Goal: Information Seeking & Learning: Check status

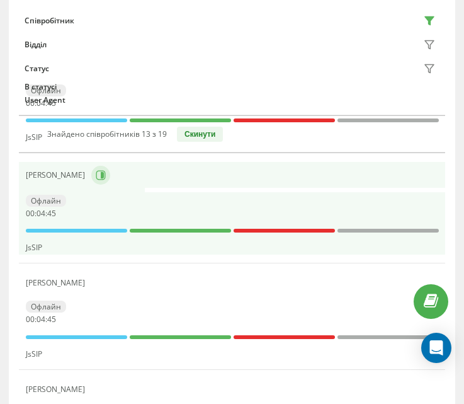
click at [106, 173] on icon at bounding box center [101, 175] width 10 height 10
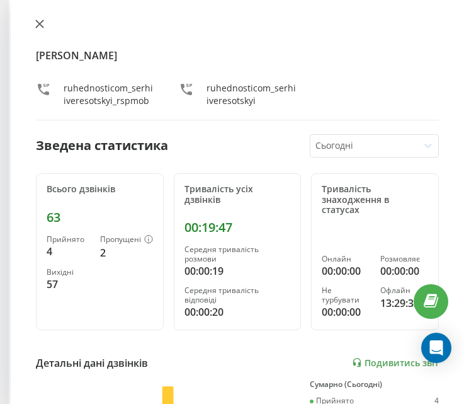
click at [38, 21] on icon at bounding box center [39, 24] width 9 height 9
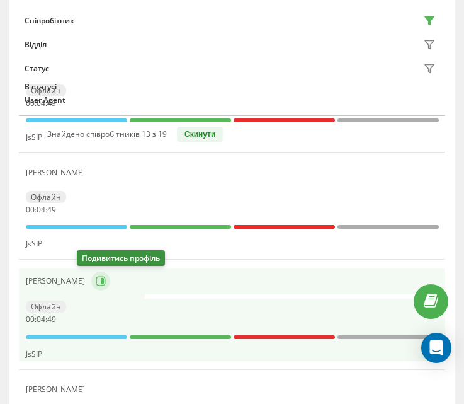
click at [101, 284] on icon at bounding box center [102, 281] width 3 height 6
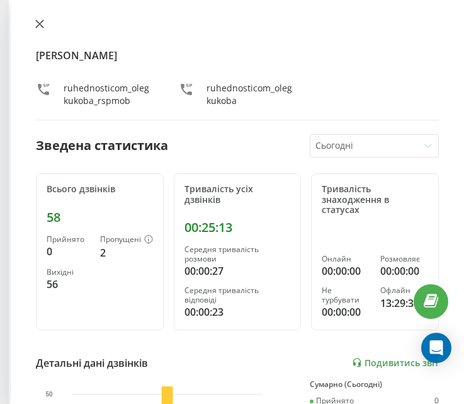
click at [39, 21] on icon at bounding box center [39, 24] width 9 height 9
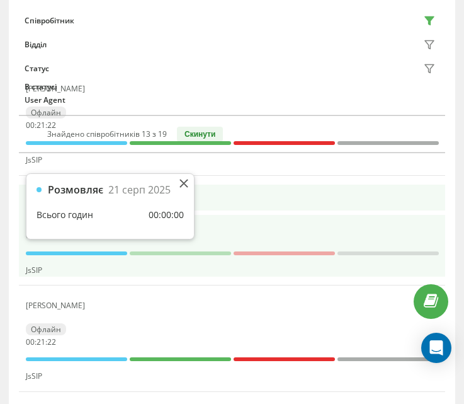
scroll to position [316, 0]
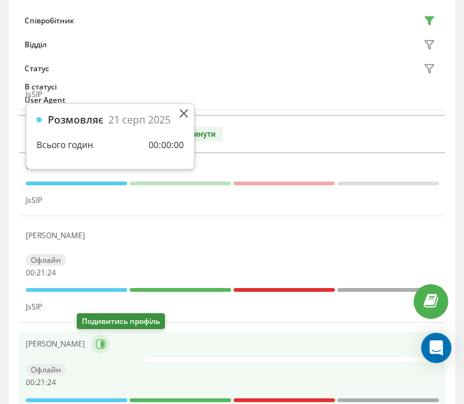
click at [96, 339] on icon at bounding box center [101, 344] width 10 height 10
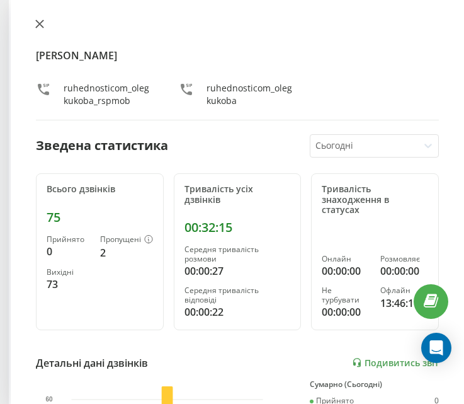
click at [38, 23] on icon at bounding box center [39, 24] width 9 height 9
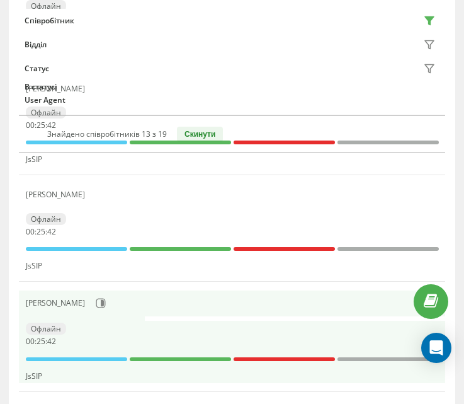
scroll to position [379, 0]
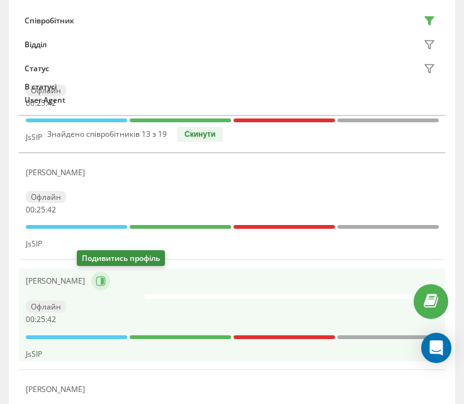
click at [101, 284] on icon at bounding box center [102, 281] width 3 height 6
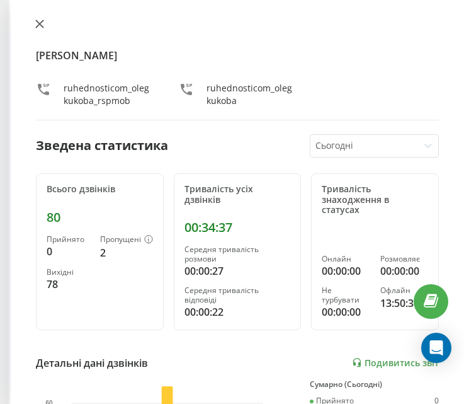
click at [43, 27] on icon at bounding box center [40, 24] width 8 height 8
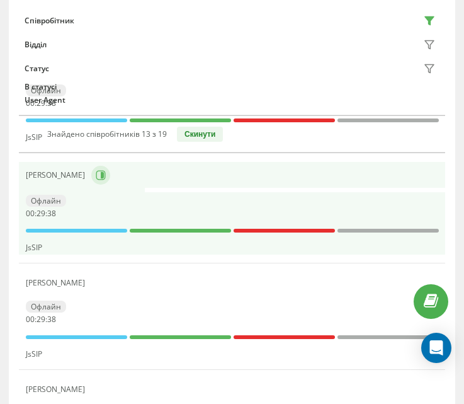
click at [106, 178] on icon at bounding box center [101, 175] width 10 height 10
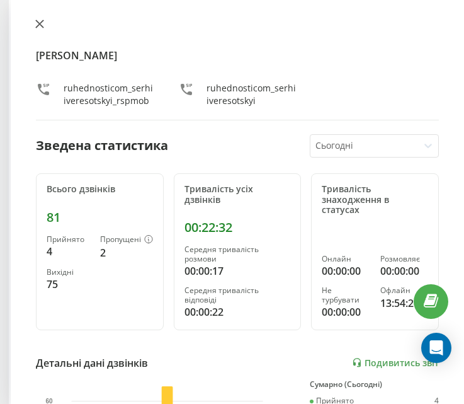
click at [36, 28] on icon at bounding box center [40, 24] width 8 height 8
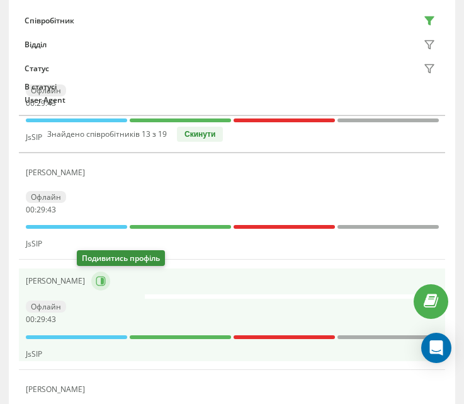
click at [96, 281] on icon at bounding box center [101, 281] width 10 height 10
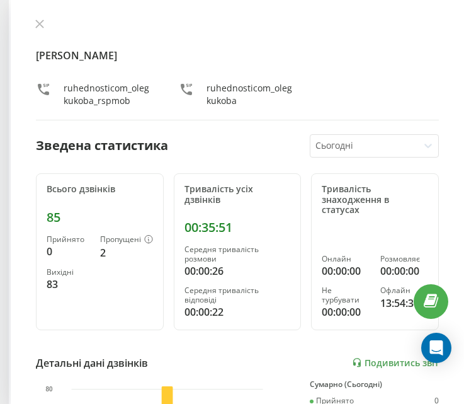
drag, startPoint x: 35, startPoint y: 21, endPoint x: 39, endPoint y: 43, distance: 22.5
click at [35, 22] on button at bounding box center [40, 25] width 16 height 12
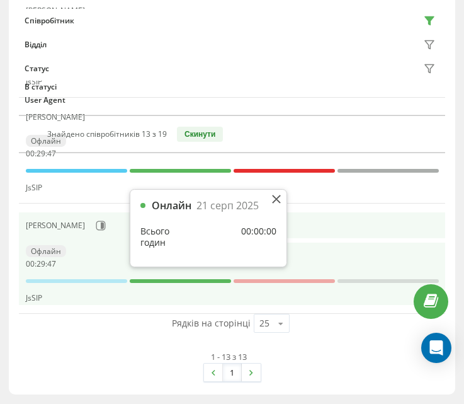
scroll to position [1391, 0]
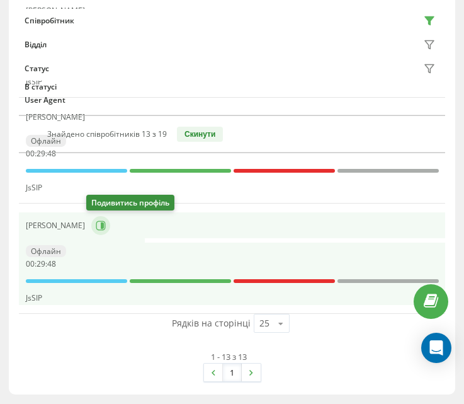
click at [101, 227] on icon at bounding box center [102, 225] width 3 height 6
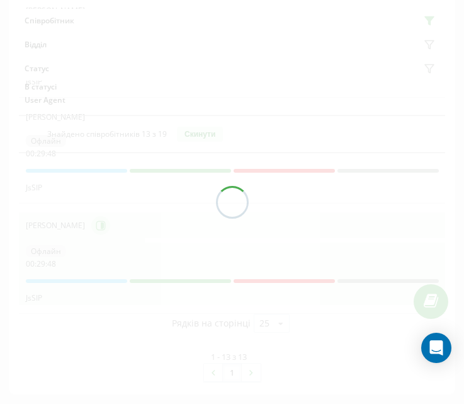
scroll to position [1387, 0]
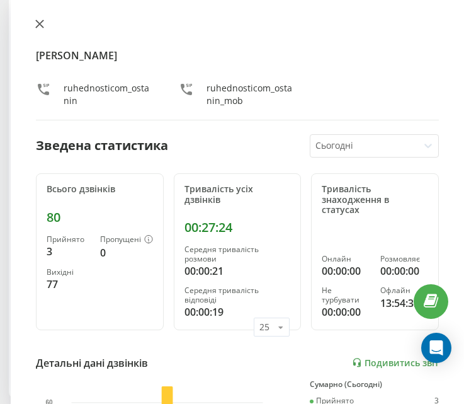
click at [43, 27] on icon at bounding box center [40, 24] width 8 height 8
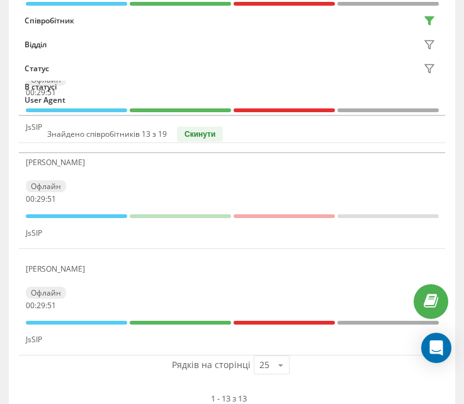
scroll to position [1324, 0]
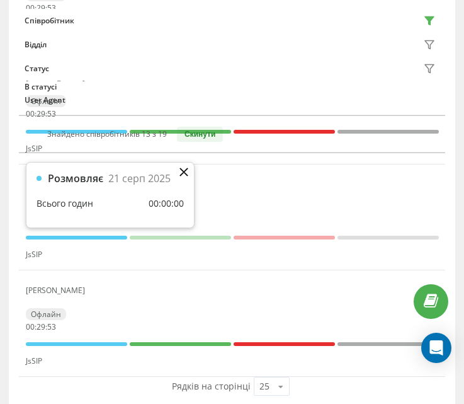
click at [185, 173] on icon at bounding box center [184, 172] width 8 height 8
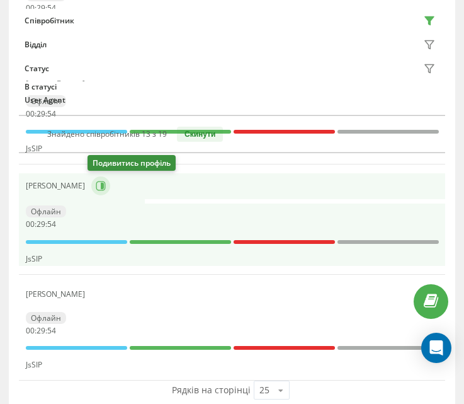
click at [93, 180] on button at bounding box center [100, 185] width 19 height 19
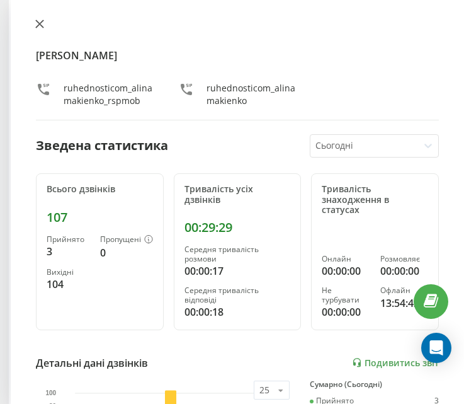
click at [38, 26] on icon at bounding box center [40, 24] width 8 height 8
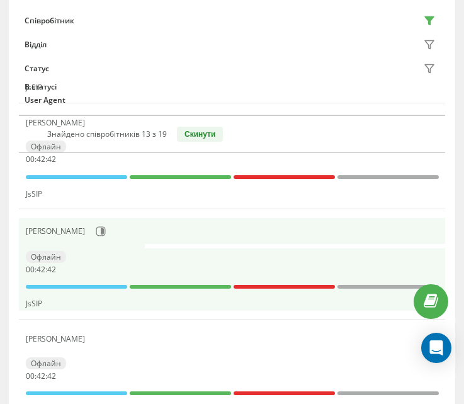
scroll to position [442, 0]
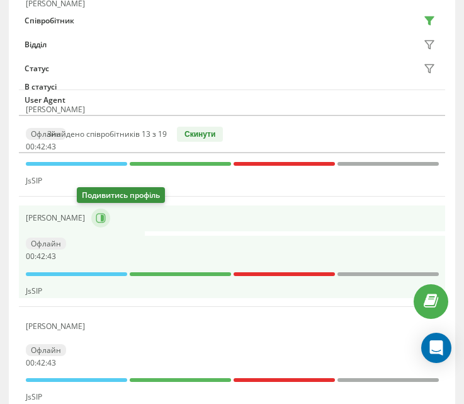
click at [101, 217] on icon at bounding box center [102, 218] width 3 height 6
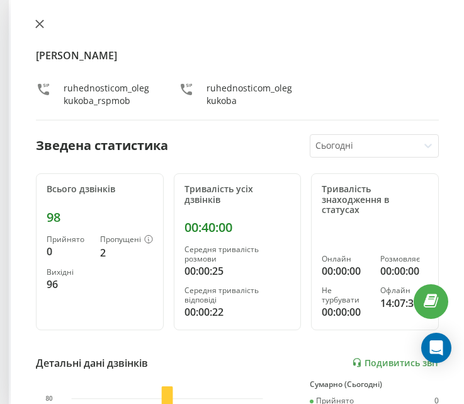
click at [40, 24] on icon at bounding box center [40, 24] width 8 height 8
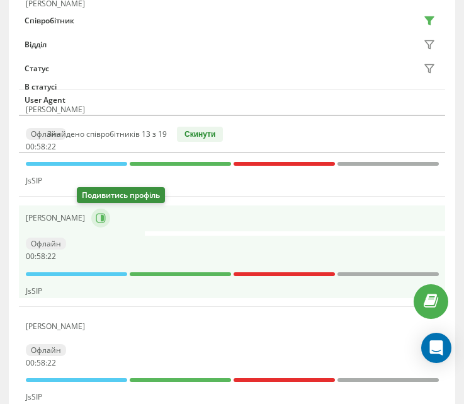
click at [96, 222] on icon at bounding box center [101, 218] width 10 height 10
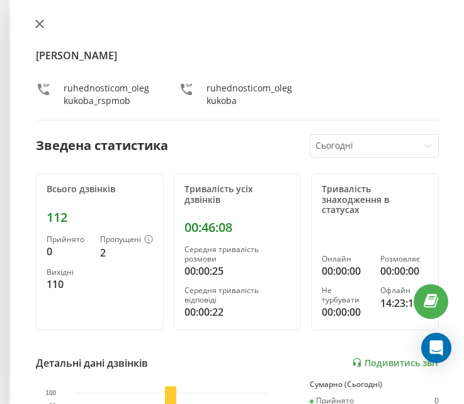
click at [32, 29] on button at bounding box center [40, 25] width 16 height 12
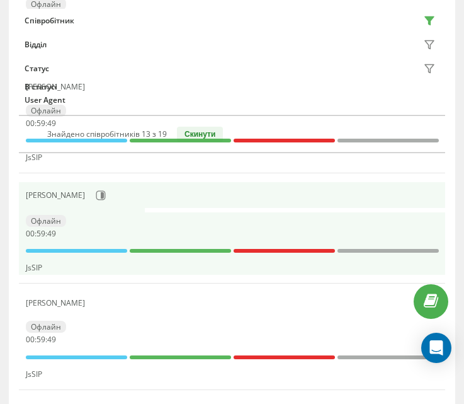
scroll to position [441, 0]
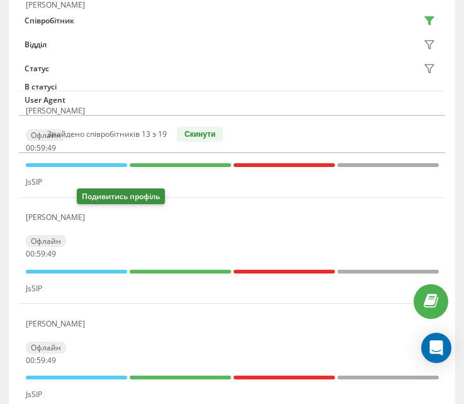
click at [94, 222] on icon at bounding box center [99, 217] width 10 height 10
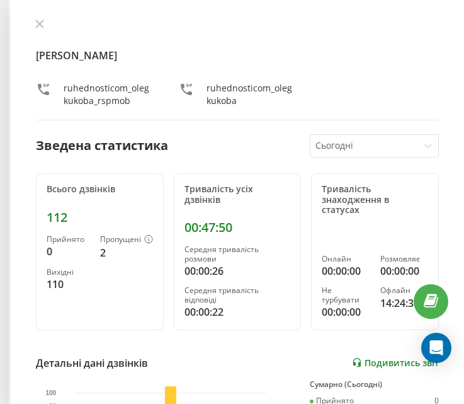
click at [364, 359] on link "Подивитись звіт" at bounding box center [395, 362] width 87 height 11
click at [40, 29] on button at bounding box center [40, 25] width 16 height 12
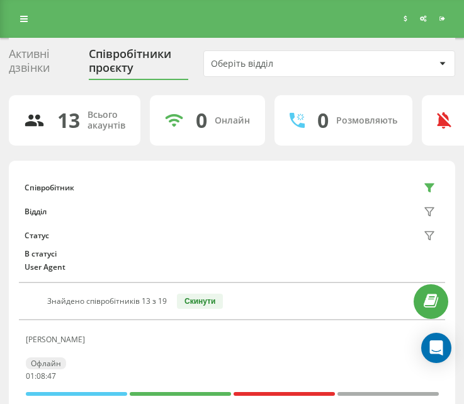
scroll to position [126, 0]
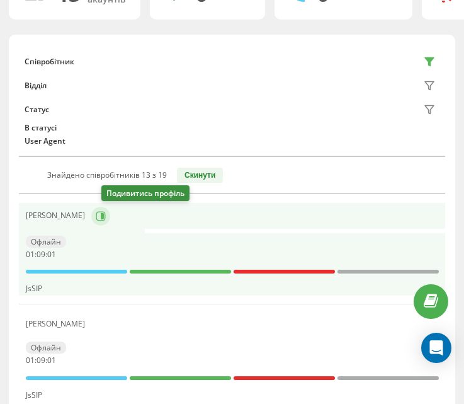
click at [108, 221] on button at bounding box center [100, 216] width 19 height 19
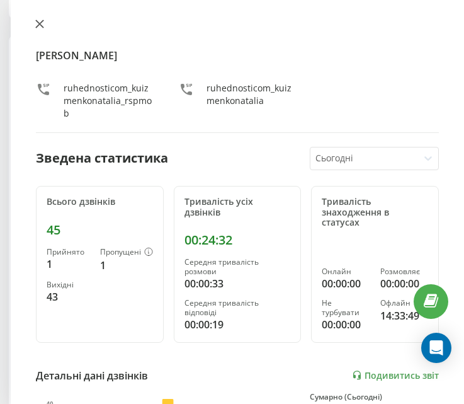
click at [37, 19] on button at bounding box center [40, 25] width 16 height 12
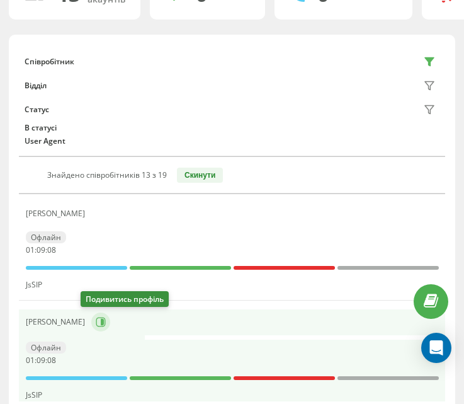
click at [96, 323] on icon at bounding box center [101, 322] width 10 height 10
click at [96, 320] on icon at bounding box center [101, 322] width 10 height 10
click at [101, 323] on icon at bounding box center [102, 322] width 3 height 6
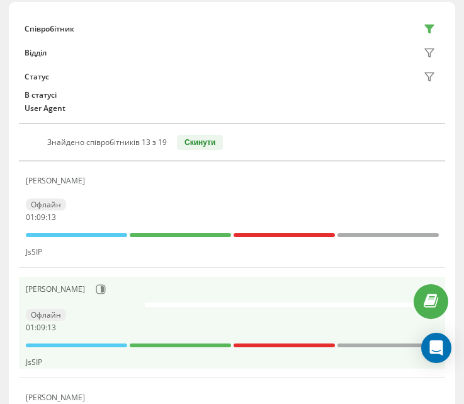
scroll to position [189, 0]
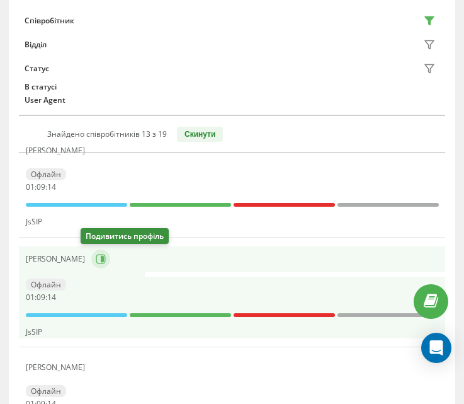
click at [95, 264] on button at bounding box center [100, 259] width 19 height 19
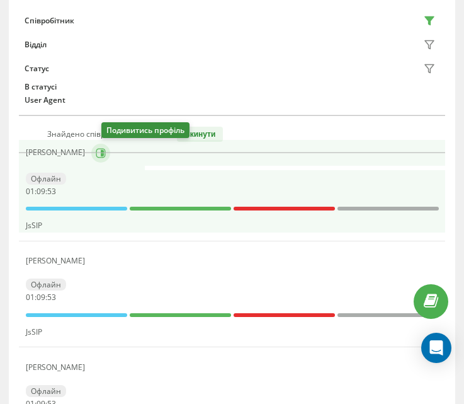
click at [110, 157] on button at bounding box center [100, 153] width 19 height 19
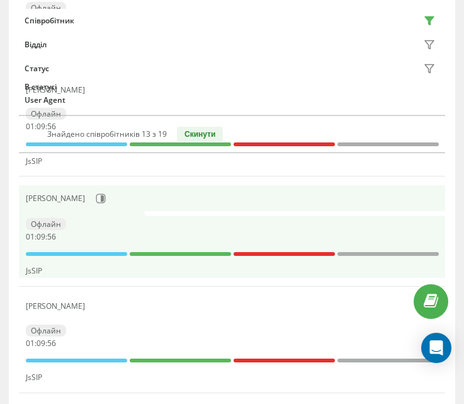
scroll to position [630, 0]
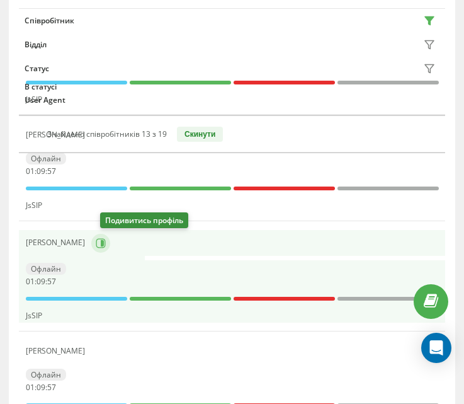
click at [104, 246] on icon at bounding box center [102, 242] width 3 height 6
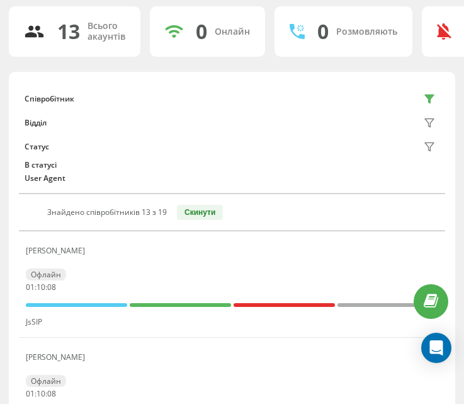
scroll to position [63, 0]
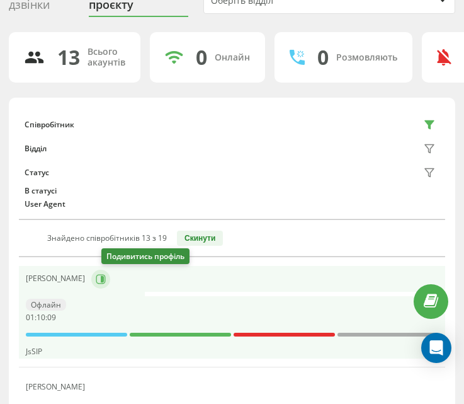
click at [105, 279] on button at bounding box center [100, 279] width 19 height 19
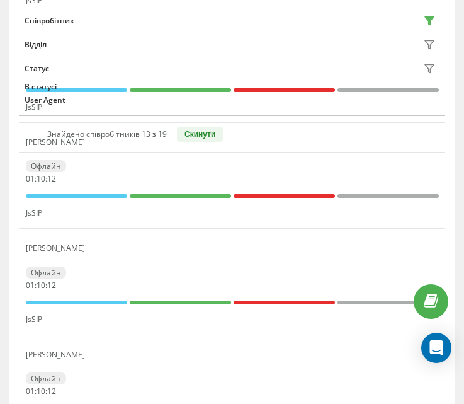
scroll to position [752, 0]
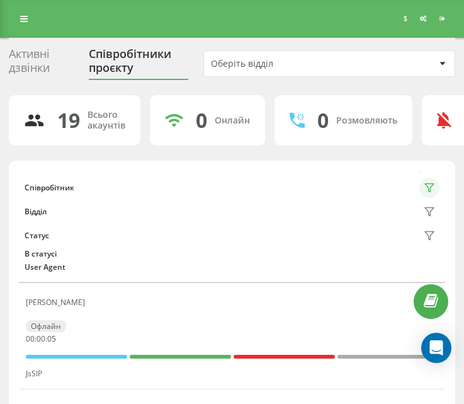
click at [430, 184] on icon at bounding box center [429, 188] width 9 height 8
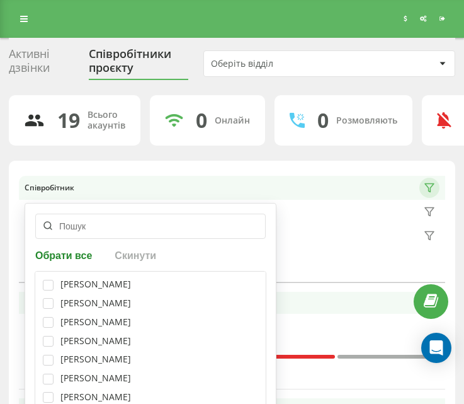
click at [151, 281] on div "[PERSON_NAME]" at bounding box center [150, 284] width 215 height 11
click at [50, 280] on label at bounding box center [48, 280] width 11 height 0
checkbox input "true"
click at [50, 298] on label at bounding box center [48, 298] width 11 height 0
checkbox input "true"
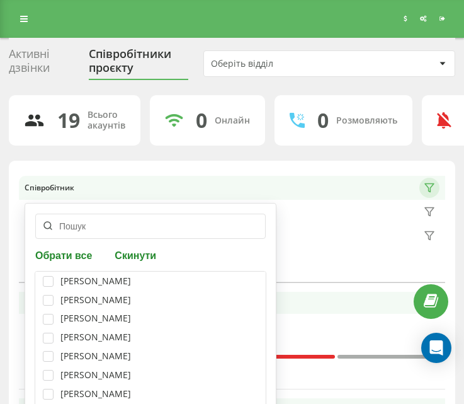
scroll to position [63, 0]
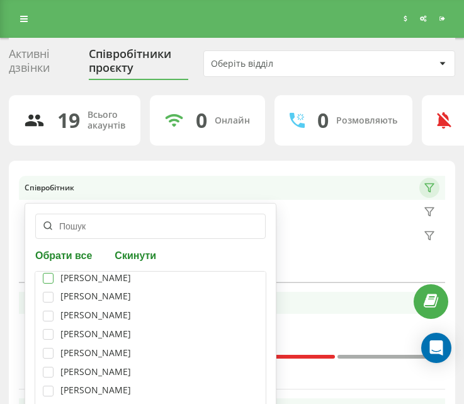
click at [51, 273] on label at bounding box center [48, 273] width 11 height 0
checkbox input "true"
click at [53, 292] on label at bounding box center [48, 292] width 11 height 0
checkbox input "true"
click at [54, 317] on div "[PERSON_NAME]" at bounding box center [150, 315] width 215 height 11
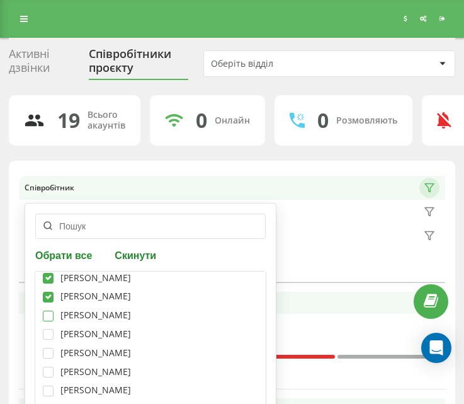
click at [45, 311] on label at bounding box center [48, 311] width 11 height 0
checkbox input "true"
click at [49, 329] on label at bounding box center [48, 329] width 11 height 0
checkbox input "true"
click at [43, 348] on label at bounding box center [48, 348] width 11 height 0
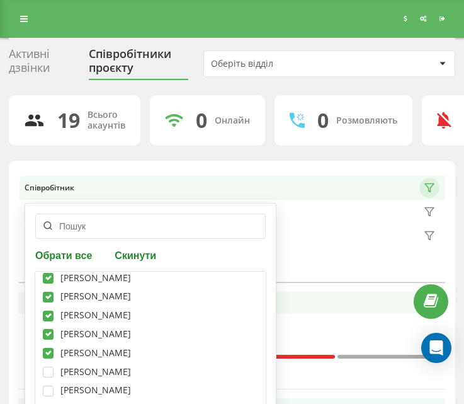
checkbox input "true"
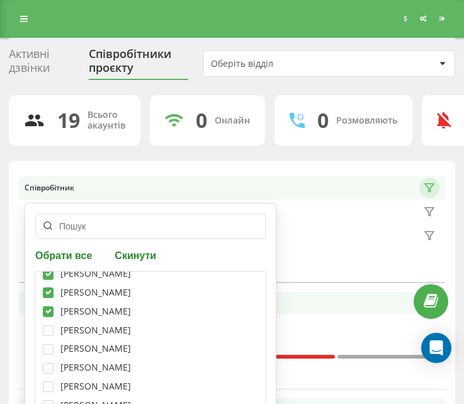
scroll to position [126, 0]
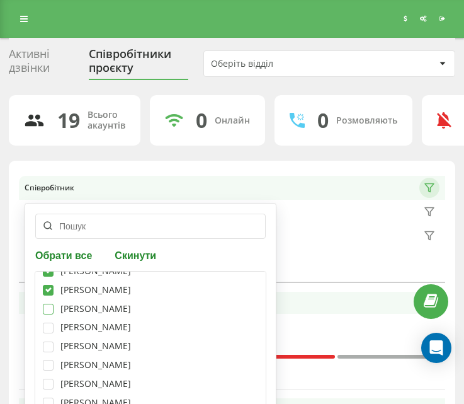
click at [50, 304] on label at bounding box center [48, 304] width 11 height 0
checkbox input "true"
click at [50, 323] on label at bounding box center [48, 323] width 11 height 0
checkbox input "true"
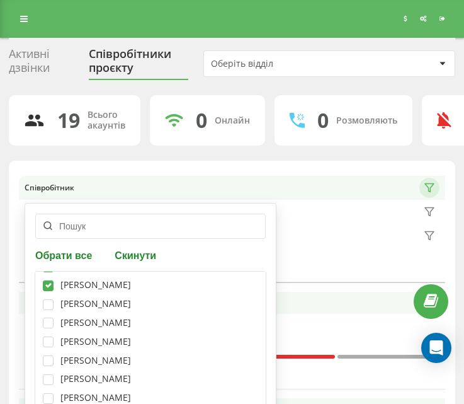
scroll to position [189, 0]
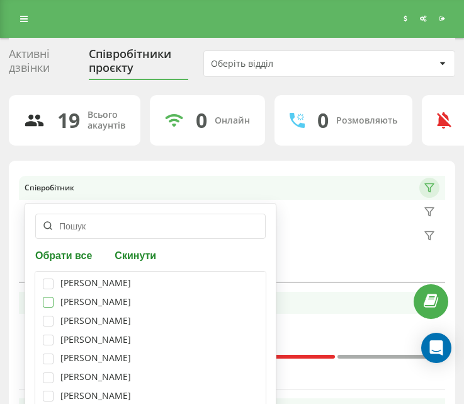
click at [47, 297] on label at bounding box center [48, 297] width 11 height 0
checkbox input "true"
click at [52, 335] on label at bounding box center [48, 335] width 11 height 0
checkbox input "true"
click at [49, 372] on label at bounding box center [48, 372] width 11 height 0
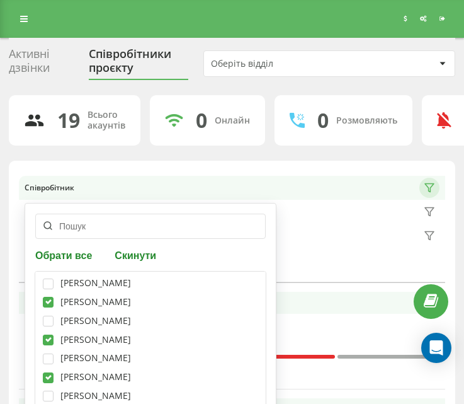
click at [49, 372] on label at bounding box center [48, 372] width 11 height 0
checkbox input "true"
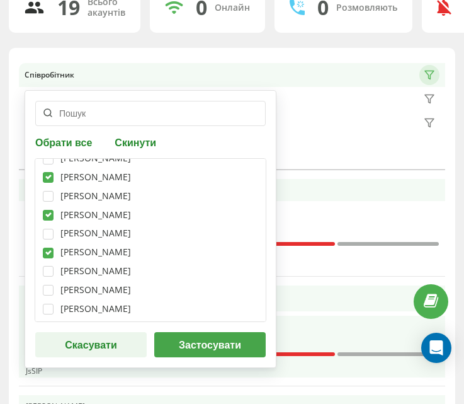
scroll to position [126, 0]
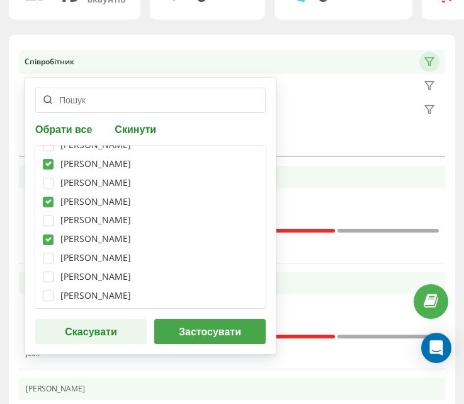
click at [242, 332] on button "Застосувати" at bounding box center [210, 331] width 112 height 25
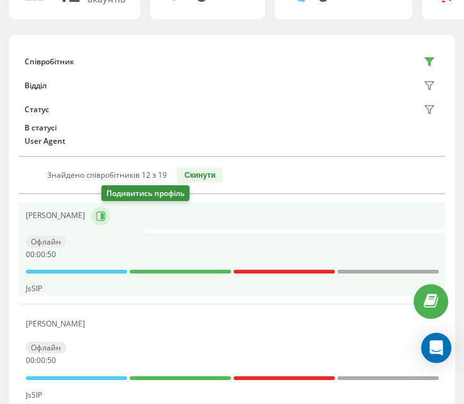
click at [106, 215] on icon at bounding box center [101, 216] width 10 height 10
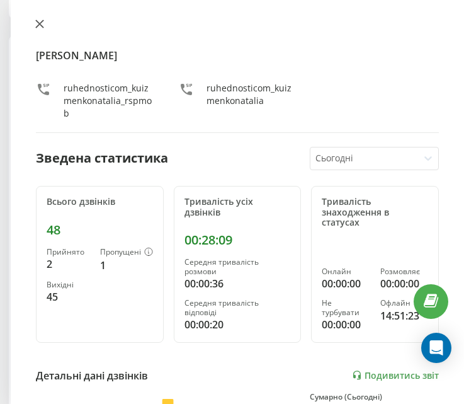
click at [42, 27] on icon at bounding box center [39, 24] width 9 height 9
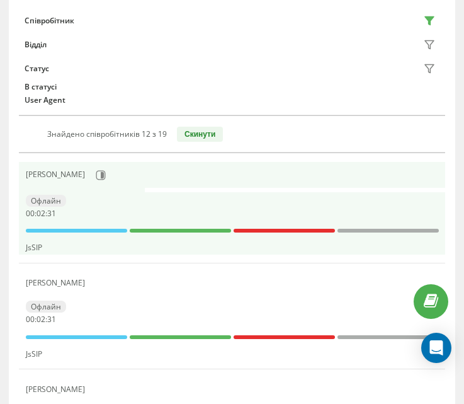
scroll to position [189, 0]
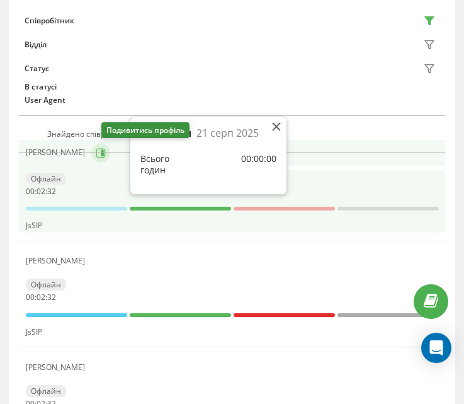
click at [106, 158] on icon at bounding box center [101, 153] width 10 height 10
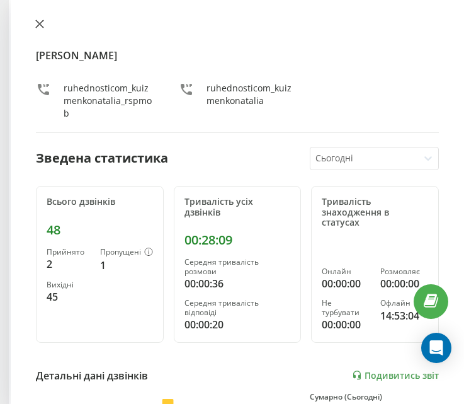
click at [42, 23] on icon at bounding box center [39, 24] width 9 height 9
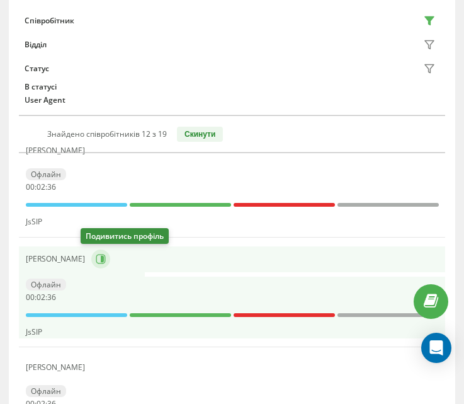
click at [101, 260] on icon at bounding box center [102, 259] width 3 height 6
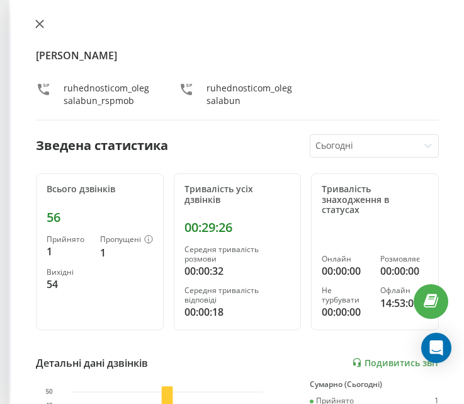
click at [43, 21] on icon at bounding box center [40, 24] width 8 height 8
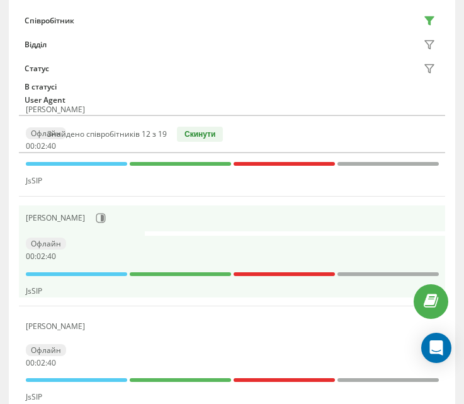
scroll to position [252, 0]
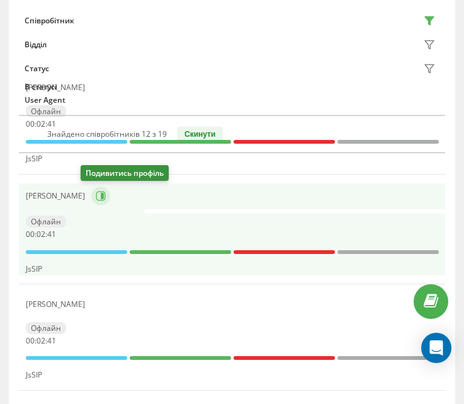
click at [96, 198] on icon at bounding box center [101, 196] width 10 height 10
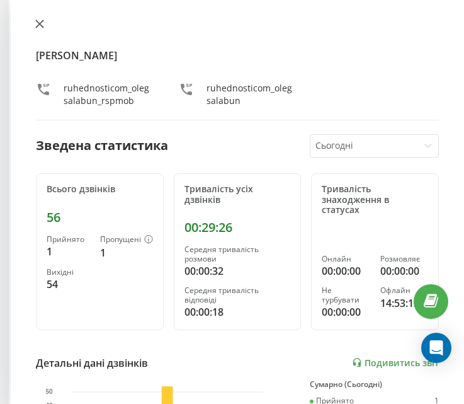
click at [40, 29] on button at bounding box center [40, 25] width 16 height 12
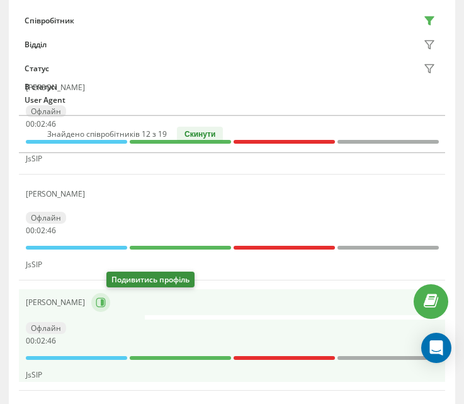
click at [106, 304] on icon at bounding box center [101, 302] width 10 height 10
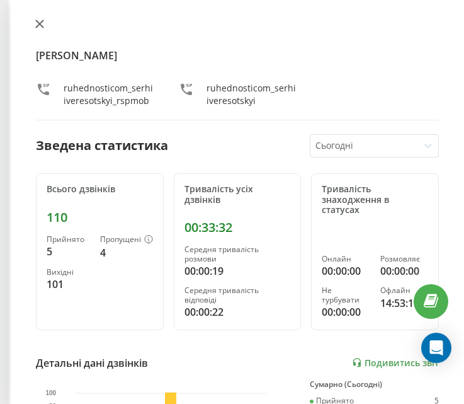
click at [42, 23] on icon at bounding box center [39, 24] width 9 height 9
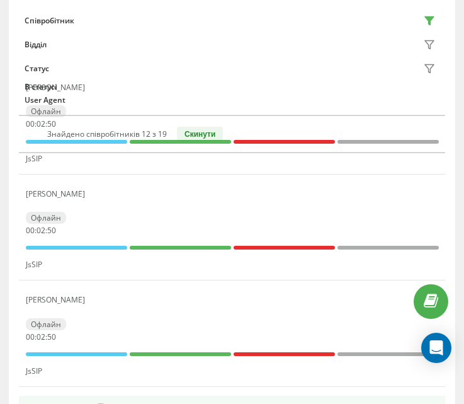
scroll to position [315, 0]
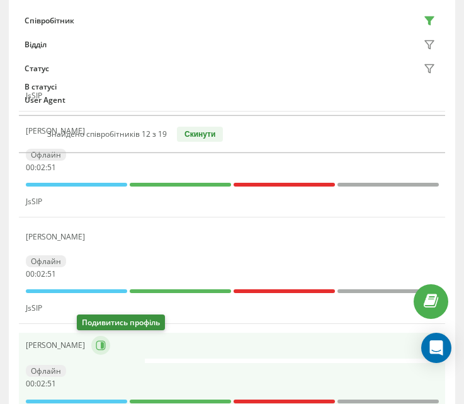
click at [96, 350] on icon at bounding box center [100, 345] width 9 height 9
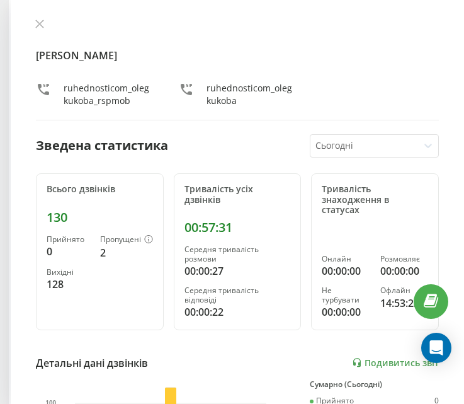
click at [36, 23] on icon at bounding box center [39, 24] width 9 height 9
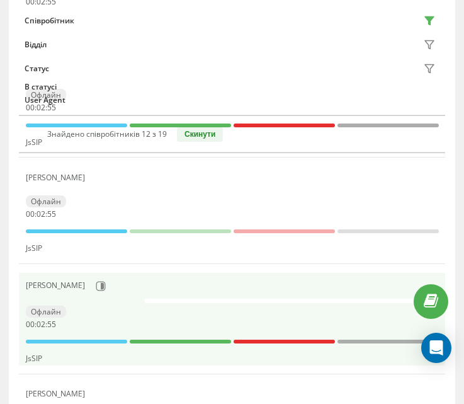
scroll to position [630, 0]
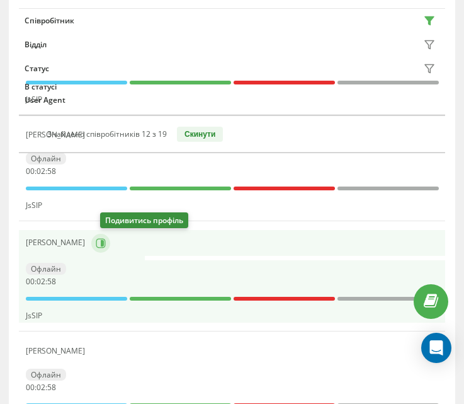
click at [106, 239] on icon at bounding box center [101, 243] width 10 height 10
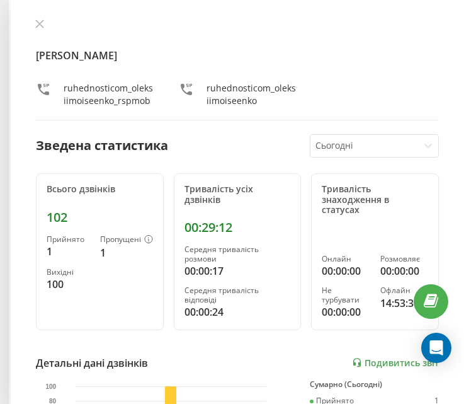
click at [36, 23] on icon at bounding box center [39, 24] width 9 height 9
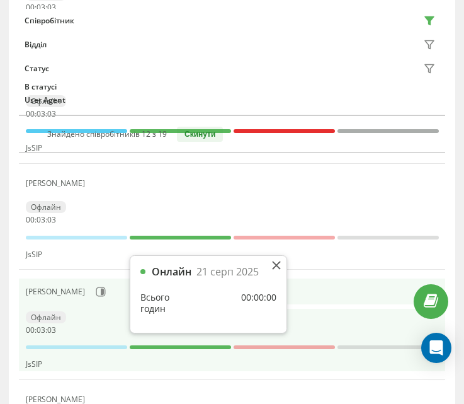
scroll to position [1071, 0]
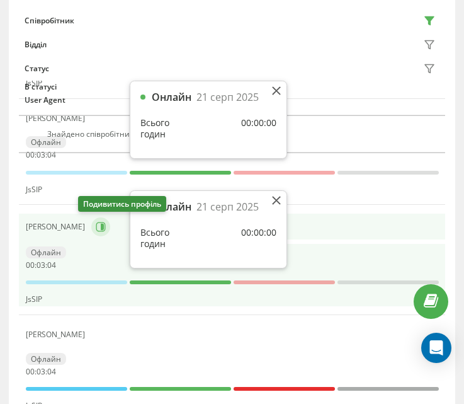
click at [96, 229] on icon at bounding box center [101, 227] width 10 height 10
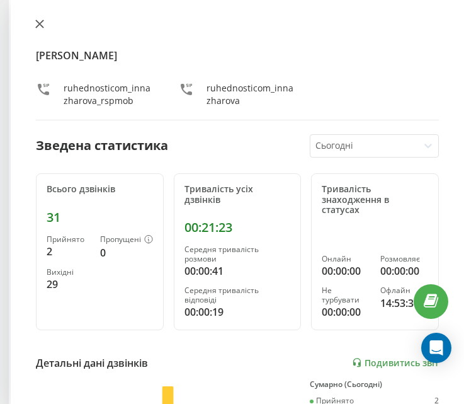
click at [37, 22] on icon at bounding box center [40, 24] width 8 height 8
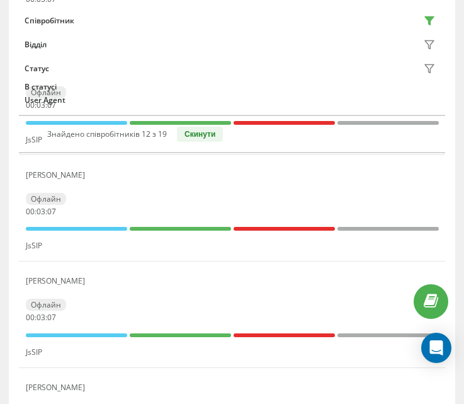
scroll to position [1134, 0]
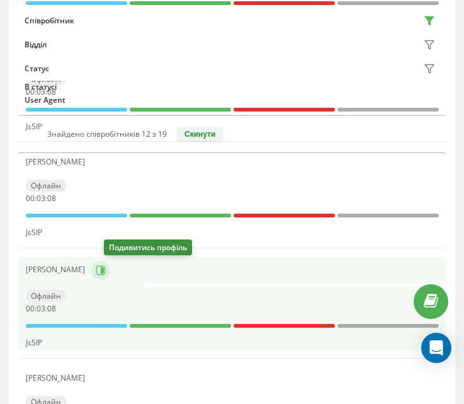
click at [110, 276] on button at bounding box center [100, 270] width 19 height 19
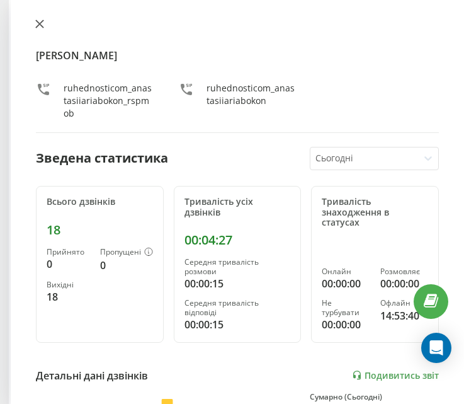
click at [35, 23] on icon at bounding box center [39, 24] width 9 height 9
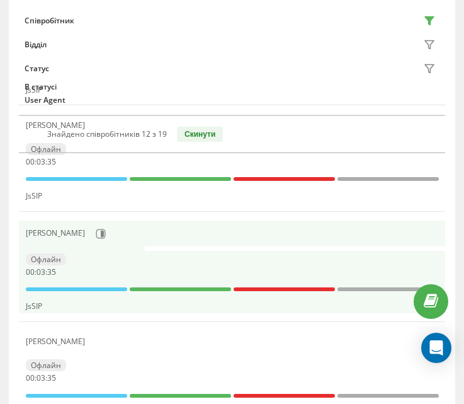
scroll to position [1197, 0]
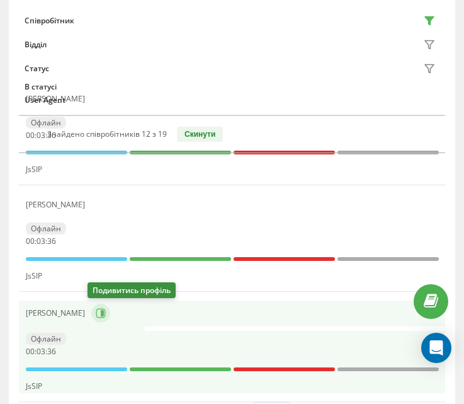
click at [101, 315] on icon at bounding box center [102, 313] width 3 height 6
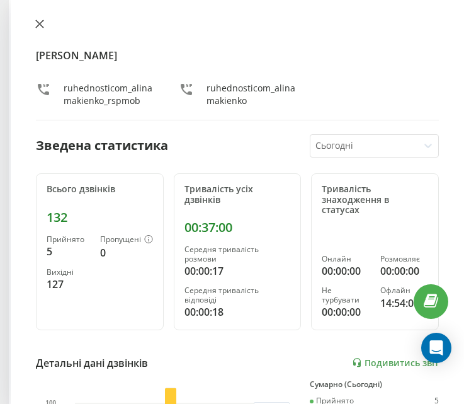
click at [40, 20] on icon at bounding box center [39, 24] width 9 height 9
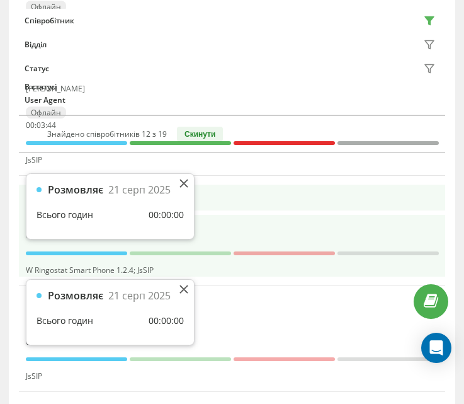
scroll to position [781, 0]
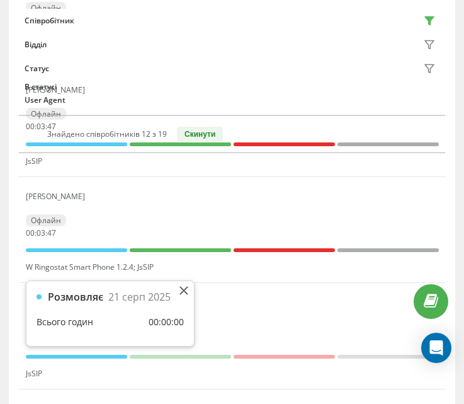
click at [188, 289] on div "Розмовляє [DATE] Всього годин 00:00:00" at bounding box center [110, 313] width 168 height 65
click at [183, 292] on icon at bounding box center [184, 290] width 8 height 8
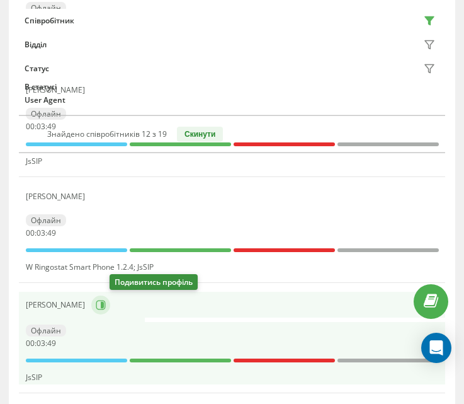
click at [104, 304] on icon at bounding box center [102, 305] width 3 height 6
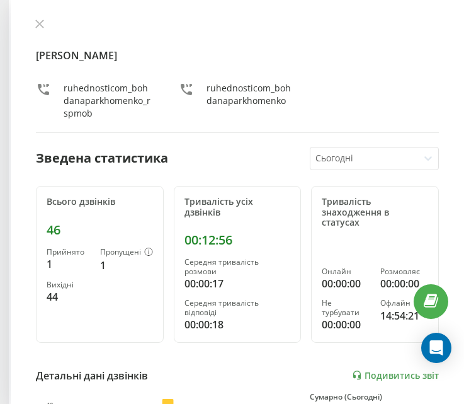
click at [30, 22] on div "[PERSON_NAME] ruhednosticom_bohdanaparkhomenko_rspmob ruhednosticom_bohdanapark…" at bounding box center [238, 202] width 454 height 404
click at [35, 28] on icon at bounding box center [39, 24] width 9 height 9
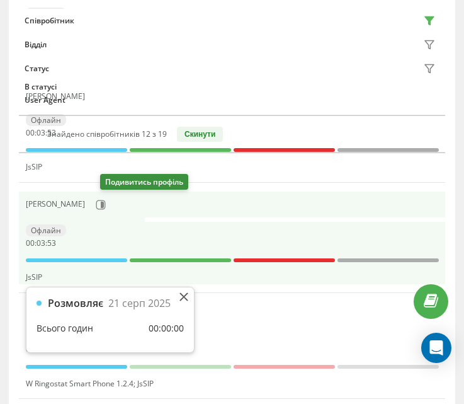
scroll to position [655, 0]
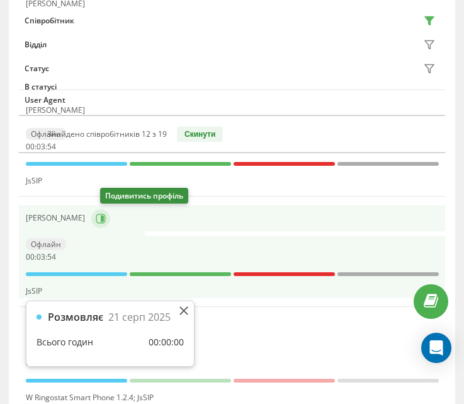
click at [108, 225] on button at bounding box center [100, 218] width 19 height 19
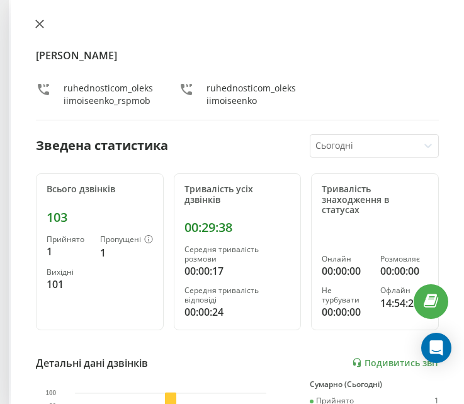
click at [42, 26] on icon at bounding box center [40, 24] width 8 height 8
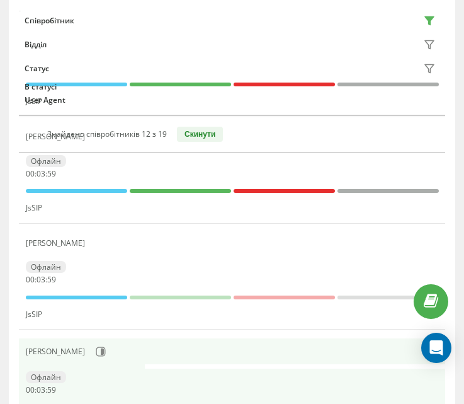
scroll to position [403, 0]
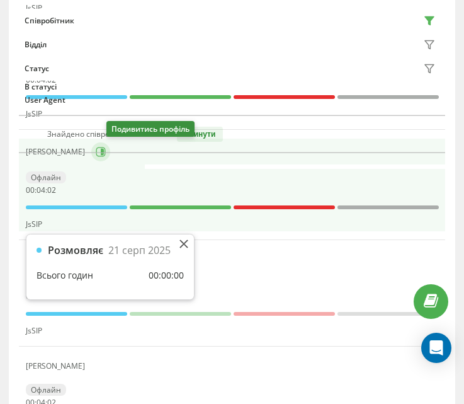
click at [105, 156] on icon at bounding box center [100, 151] width 9 height 9
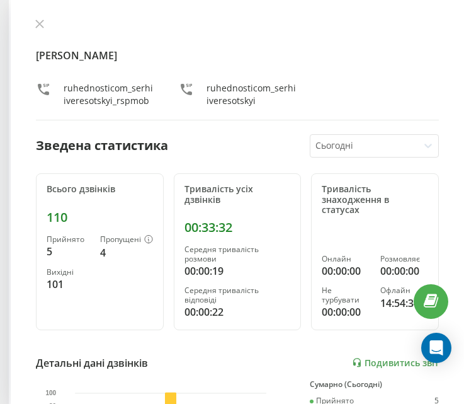
click at [27, 29] on div "[PERSON_NAME] ruhednosticom_serhiiveresotskyi_rspmob ruhednosticom_serhiivereso…" at bounding box center [238, 202] width 454 height 404
click at [48, 22] on div at bounding box center [237, 25] width 403 height 13
click at [33, 27] on button at bounding box center [40, 25] width 16 height 12
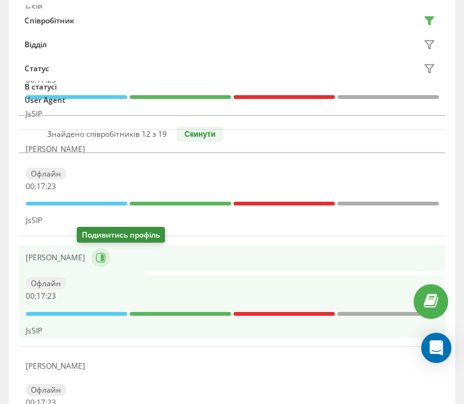
click at [96, 263] on icon at bounding box center [101, 258] width 10 height 10
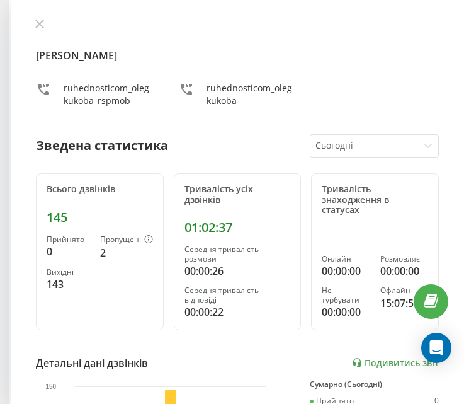
click at [38, 32] on div "[PERSON_NAME] ruhednosticom_olegkukoba_rspmob ruhednosticom_olegkukoba" at bounding box center [237, 69] width 403 height 101
click at [44, 22] on button at bounding box center [40, 25] width 16 height 12
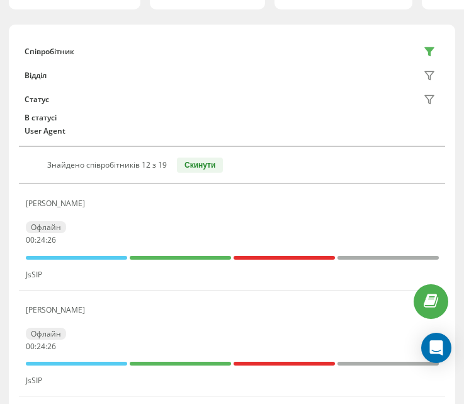
scroll to position [88, 0]
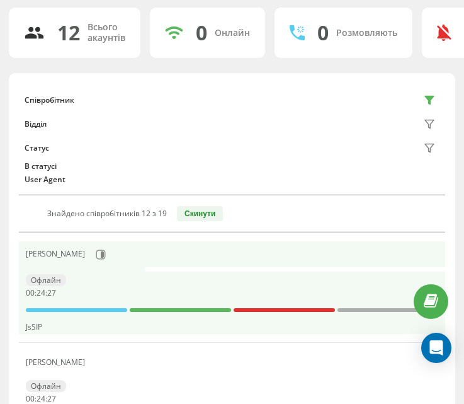
click at [112, 264] on div "[PERSON_NAME]" at bounding box center [232, 254] width 413 height 21
click at [105, 256] on icon at bounding box center [100, 254] width 9 height 9
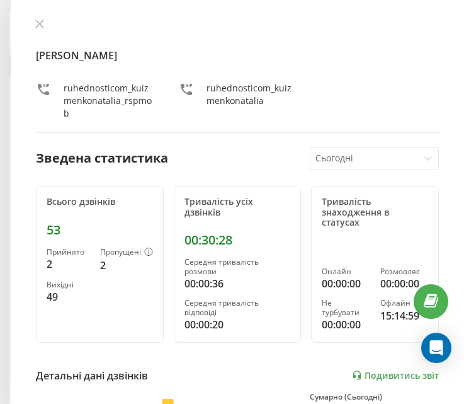
click at [36, 32] on div "[PERSON_NAME] ruhednosticom_kuizmenkonatalia_rspmob ruhednosticom_kuizmenkonata…" at bounding box center [237, 76] width 403 height 114
click at [42, 23] on icon at bounding box center [39, 24] width 9 height 9
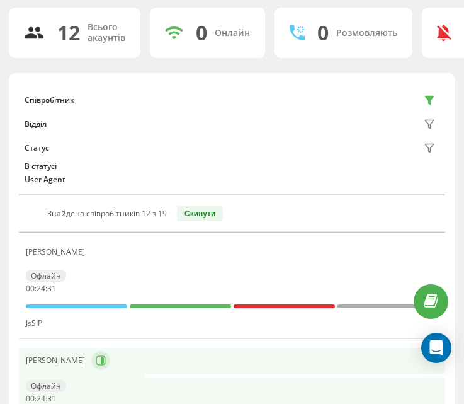
click at [96, 364] on icon at bounding box center [101, 360] width 10 height 10
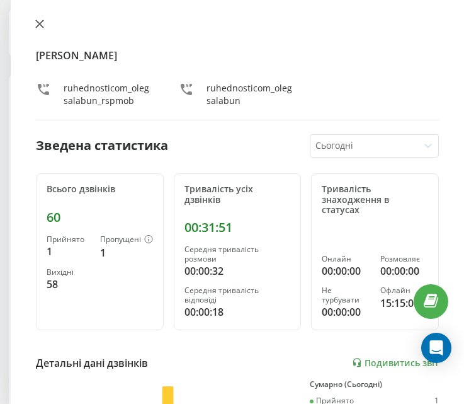
click at [37, 26] on icon at bounding box center [40, 24] width 8 height 8
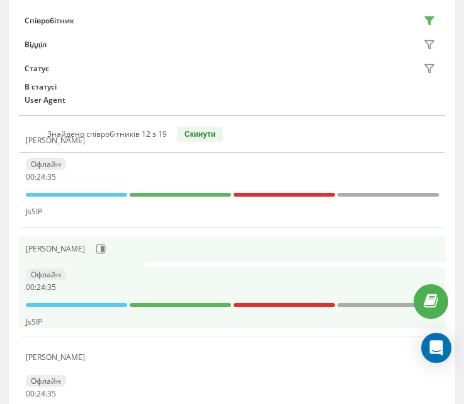
scroll to position [214, 0]
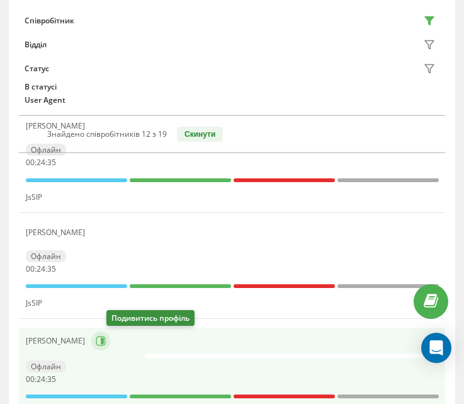
click at [108, 347] on button at bounding box center [100, 340] width 19 height 19
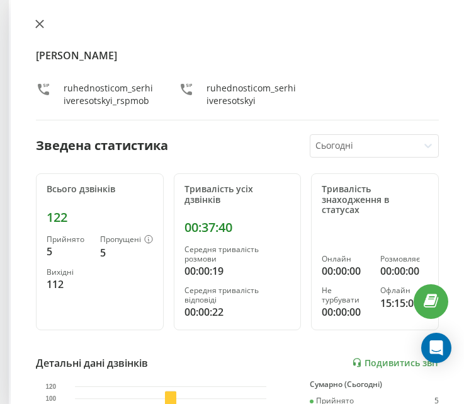
click at [37, 24] on icon at bounding box center [39, 24] width 9 height 9
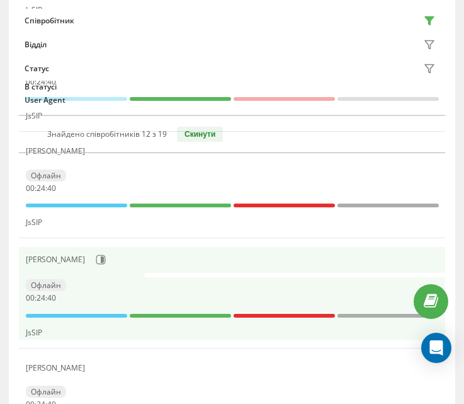
scroll to position [403, 0]
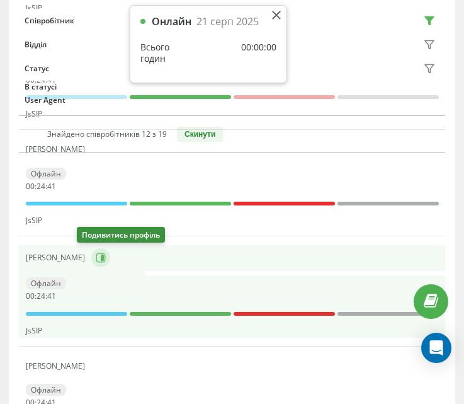
click at [96, 260] on icon at bounding box center [101, 258] width 10 height 10
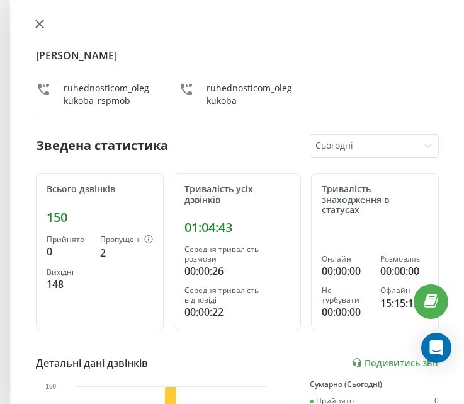
click at [35, 29] on button at bounding box center [40, 25] width 16 height 12
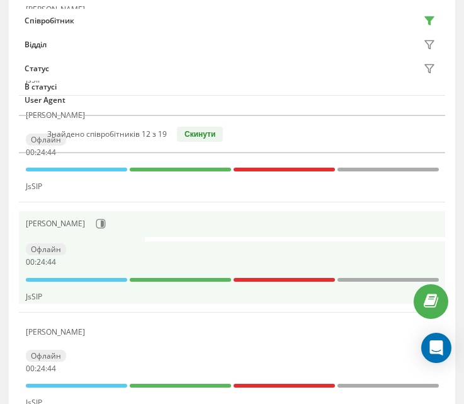
scroll to position [466, 0]
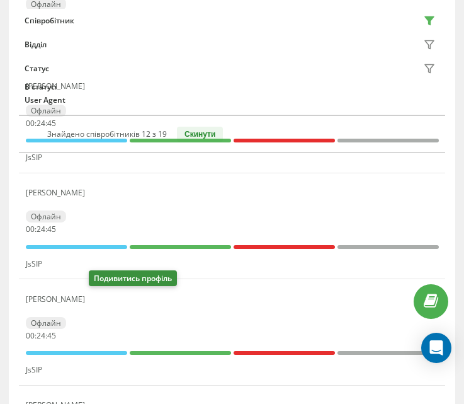
click at [93, 304] on button at bounding box center [98, 301] width 15 height 18
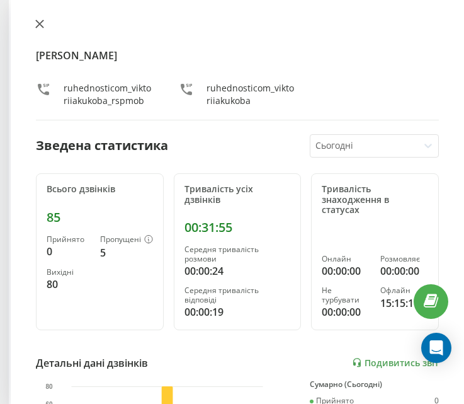
click at [40, 25] on icon at bounding box center [39, 24] width 9 height 9
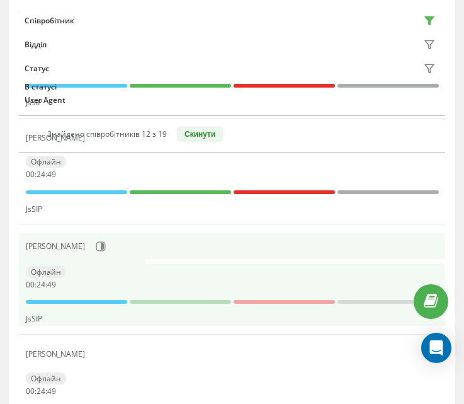
scroll to position [529, 0]
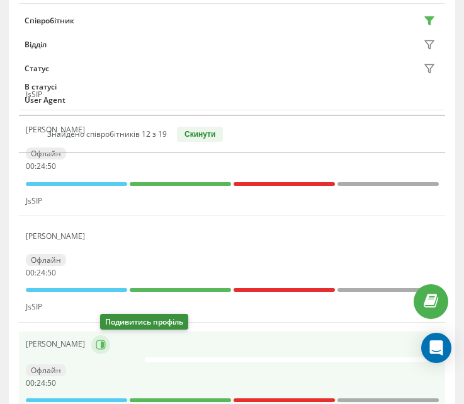
click at [106, 345] on icon at bounding box center [101, 345] width 10 height 10
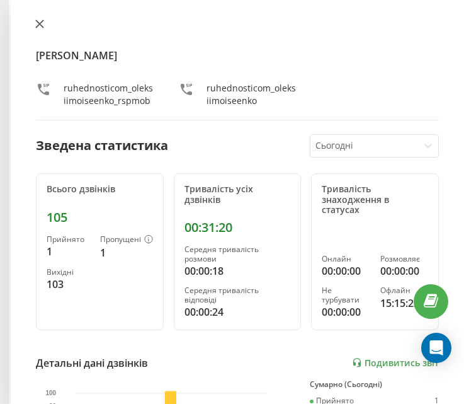
click at [38, 27] on icon at bounding box center [39, 24] width 9 height 9
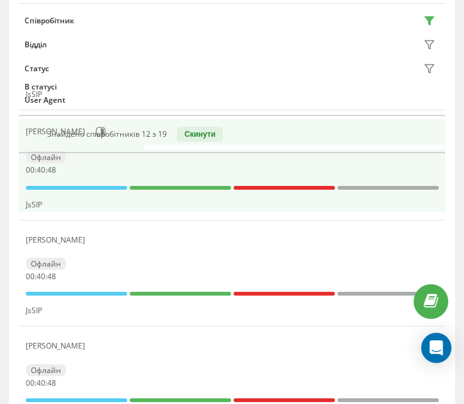
click at [228, 160] on div "Офлайн 00 : 40 : 48" at bounding box center [232, 162] width 413 height 23
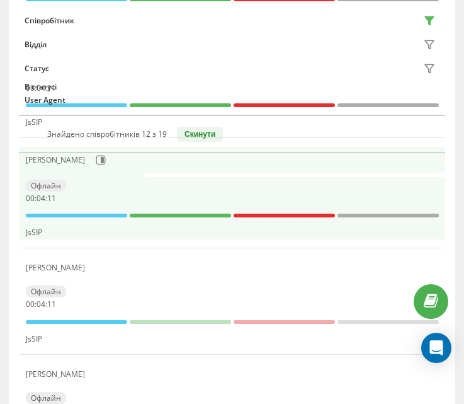
scroll to position [403, 0]
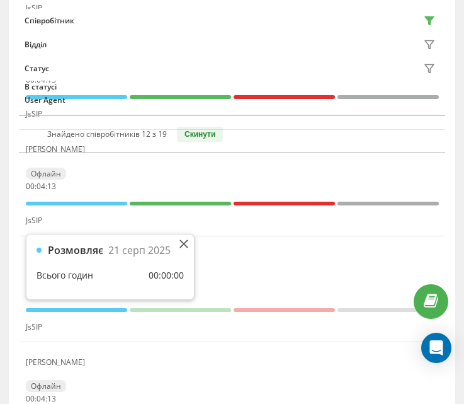
click at [174, 238] on div "Розмовляє [DATE] Всього годин 00:00:00" at bounding box center [110, 266] width 168 height 65
click at [183, 236] on div "Розмовляє [DATE] Всього годин 00:00:00" at bounding box center [110, 266] width 168 height 65
click at [184, 242] on icon at bounding box center [184, 243] width 9 height 9
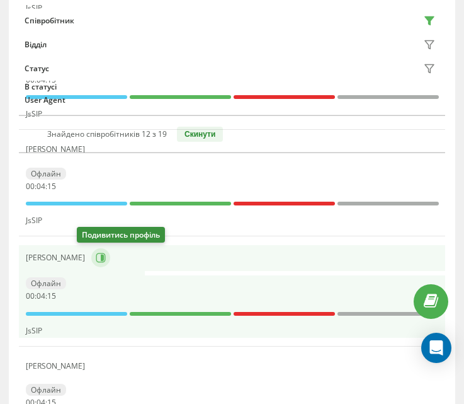
click at [96, 255] on icon at bounding box center [101, 258] width 10 height 10
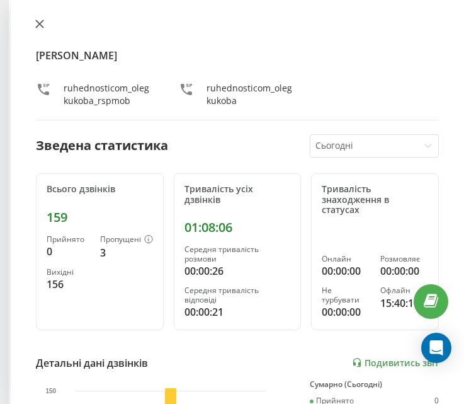
click at [33, 30] on button at bounding box center [40, 25] width 16 height 12
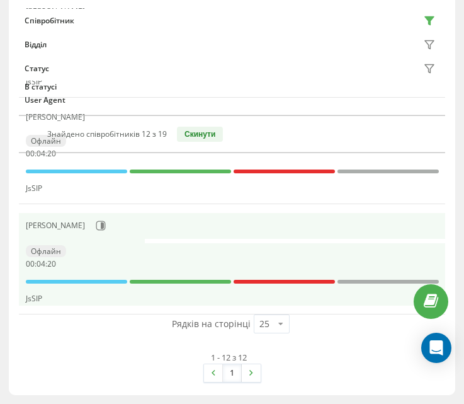
scroll to position [1285, 0]
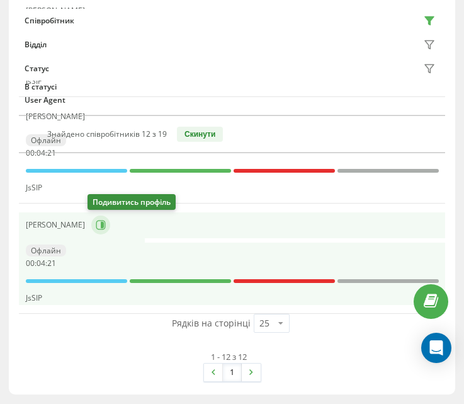
click at [101, 226] on icon at bounding box center [102, 225] width 3 height 6
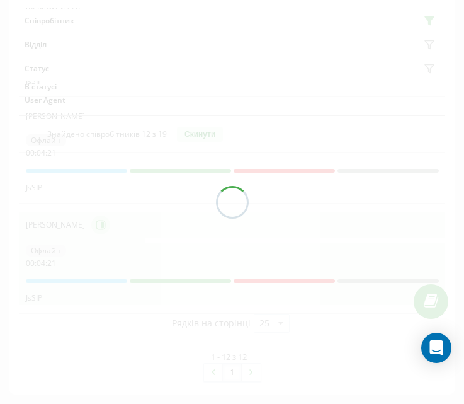
scroll to position [1281, 0]
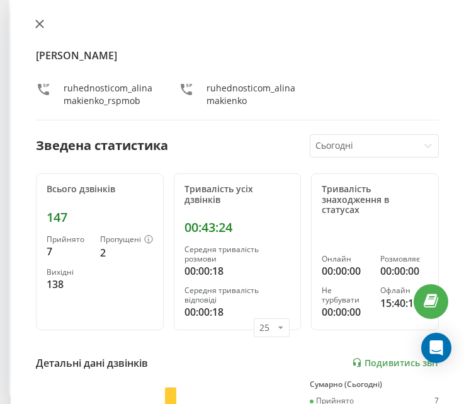
click at [43, 26] on icon at bounding box center [40, 24] width 8 height 8
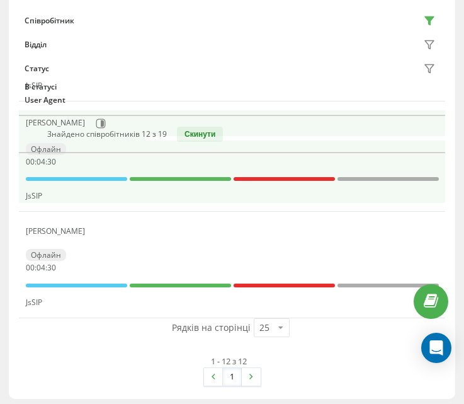
scroll to position [1218, 0]
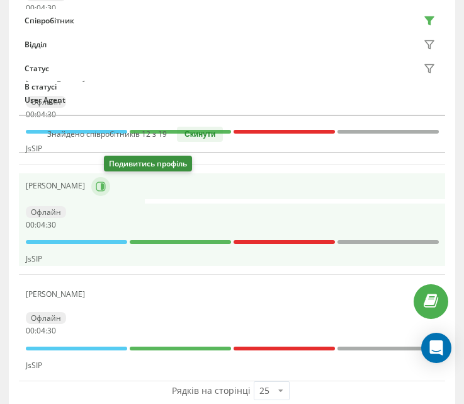
click at [106, 190] on icon at bounding box center [101, 186] width 10 height 10
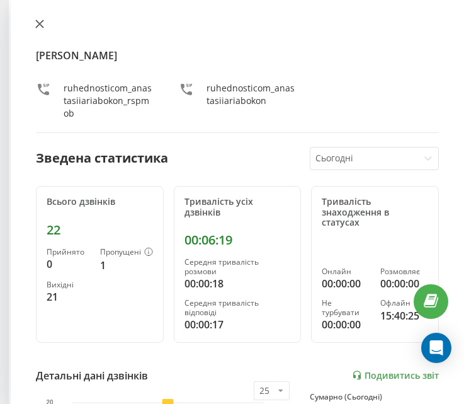
click at [41, 26] on icon at bounding box center [39, 24] width 9 height 9
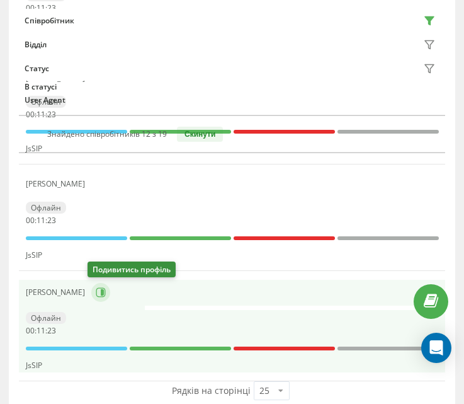
click at [96, 289] on icon at bounding box center [101, 292] width 10 height 10
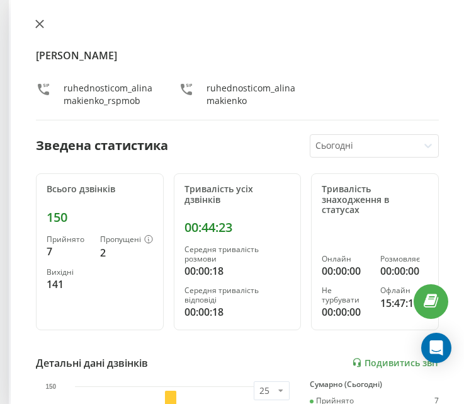
click at [38, 28] on icon at bounding box center [39, 24] width 9 height 9
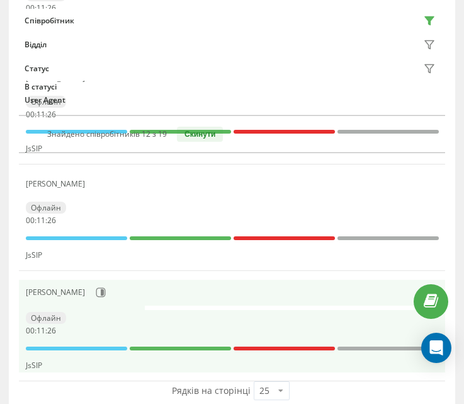
scroll to position [1096, 0]
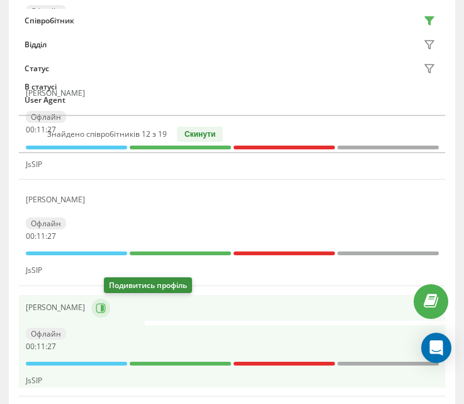
click at [105, 313] on icon at bounding box center [100, 307] width 9 height 9
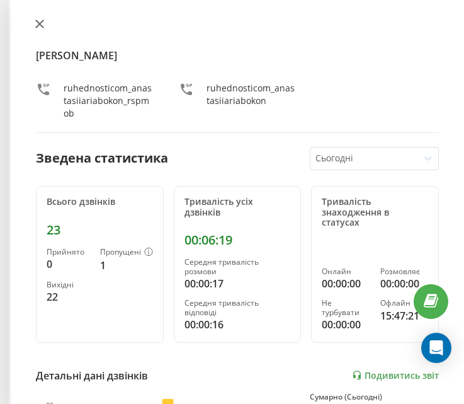
click at [39, 23] on icon at bounding box center [40, 24] width 8 height 8
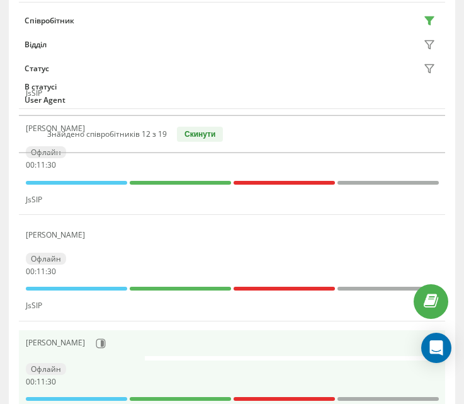
scroll to position [1033, 0]
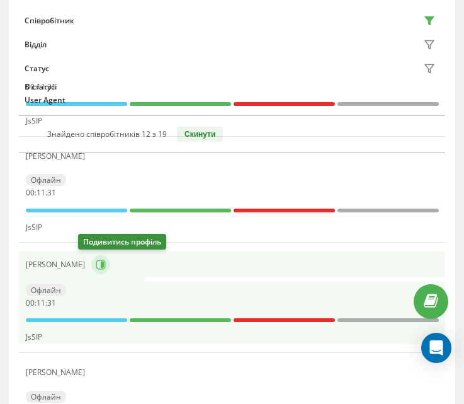
click at [96, 264] on icon at bounding box center [101, 265] width 10 height 10
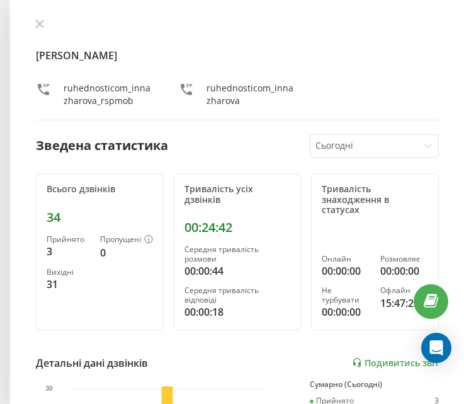
click at [36, 18] on div "[PERSON_NAME] ruhednosticom_innazharova_rspmob ruhednosticom_innazharova Зведен…" at bounding box center [238, 202] width 454 height 404
click at [40, 29] on button at bounding box center [40, 25] width 16 height 12
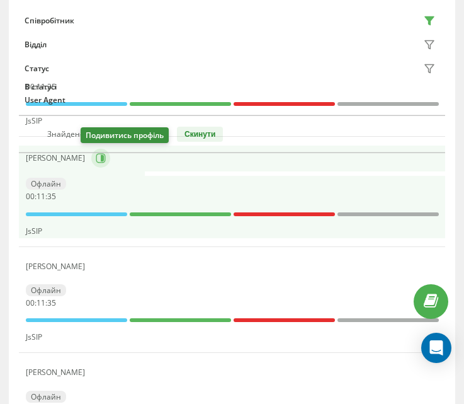
click at [96, 161] on icon at bounding box center [101, 158] width 10 height 10
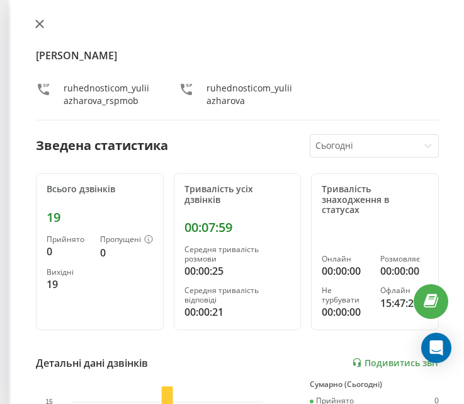
click at [43, 28] on button at bounding box center [40, 25] width 16 height 12
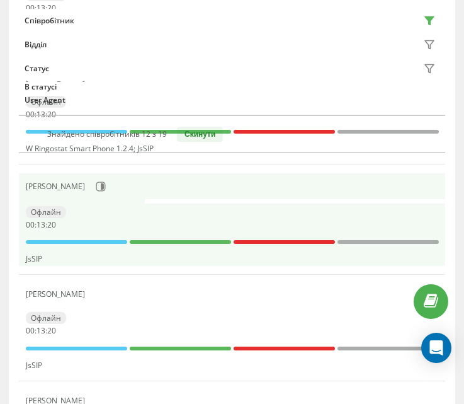
scroll to position [844, 0]
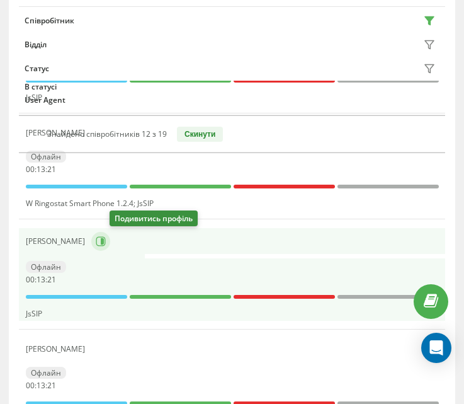
click at [110, 246] on button at bounding box center [100, 241] width 19 height 19
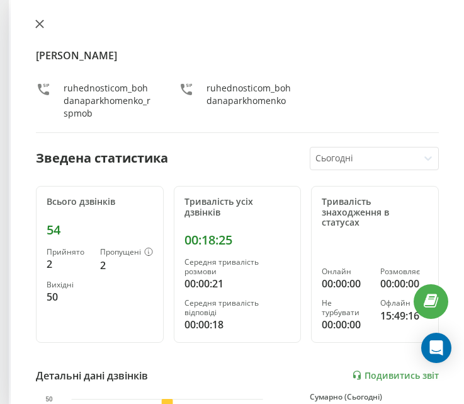
click at [38, 27] on icon at bounding box center [39, 24] width 9 height 9
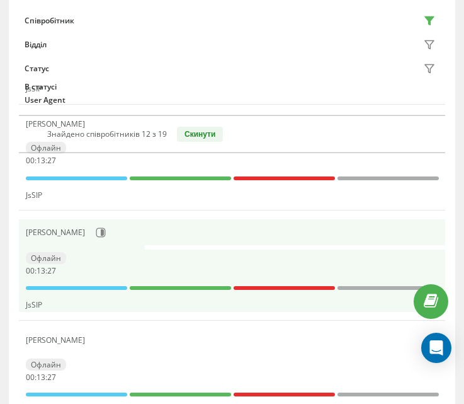
scroll to position [529, 0]
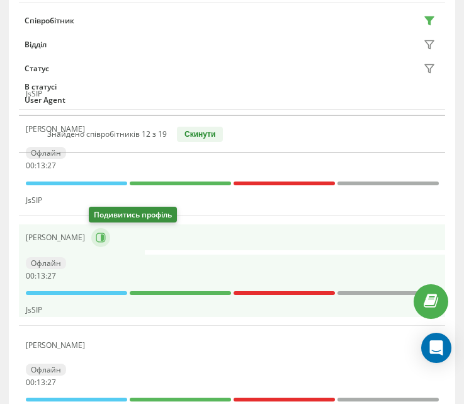
click at [104, 241] on button at bounding box center [100, 237] width 19 height 19
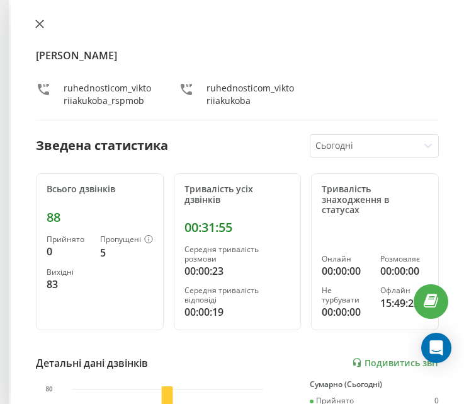
click at [41, 28] on icon at bounding box center [39, 24] width 9 height 9
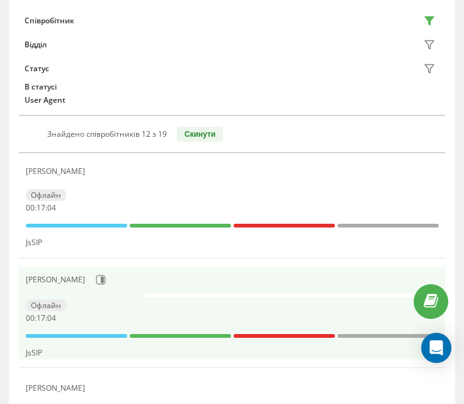
scroll to position [189, 0]
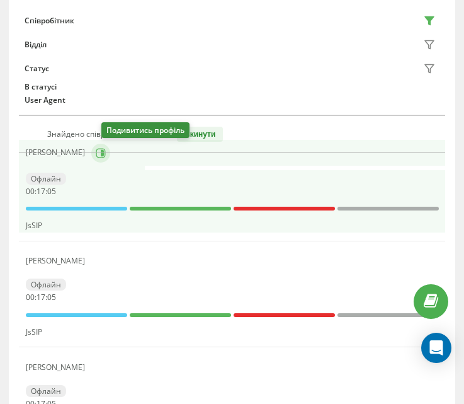
click at [104, 156] on icon at bounding box center [102, 152] width 3 height 6
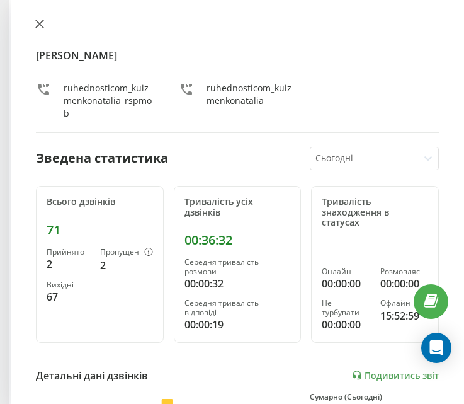
click at [37, 24] on icon at bounding box center [39, 24] width 9 height 9
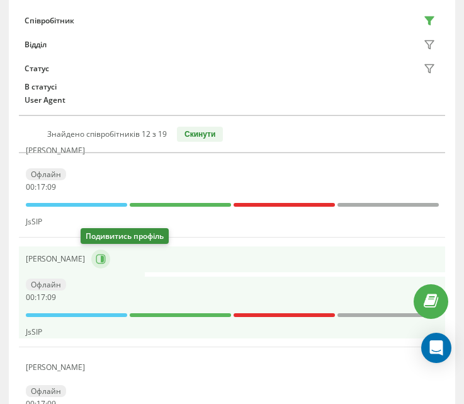
click at [96, 263] on icon at bounding box center [101, 259] width 10 height 10
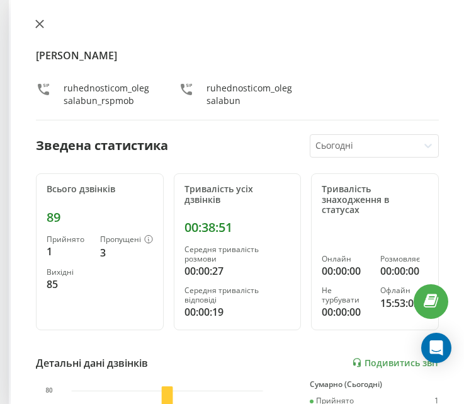
click at [40, 30] on button at bounding box center [40, 25] width 16 height 12
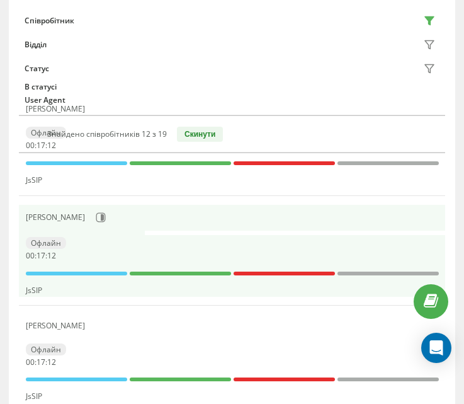
scroll to position [252, 0]
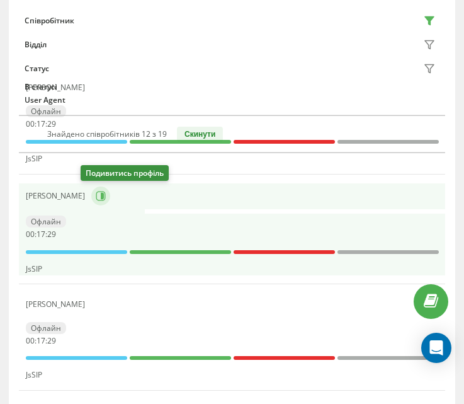
click at [96, 199] on icon at bounding box center [101, 196] width 10 height 10
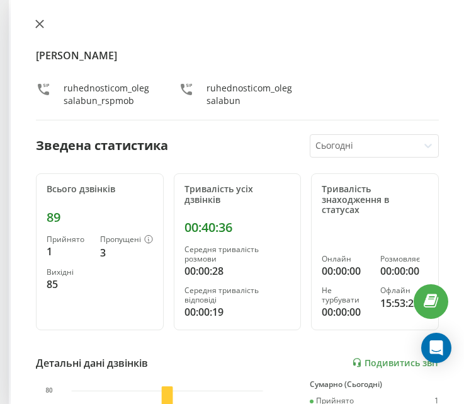
click at [39, 21] on icon at bounding box center [39, 24] width 9 height 9
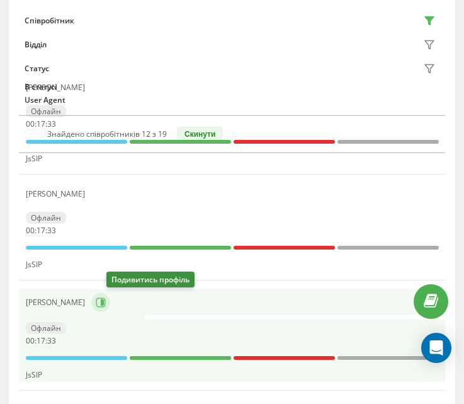
click at [106, 299] on icon at bounding box center [101, 302] width 10 height 10
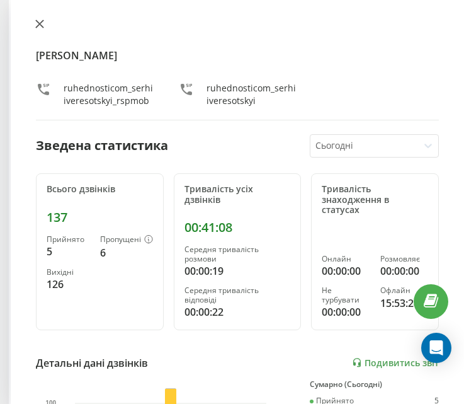
click at [37, 20] on icon at bounding box center [39, 24] width 9 height 9
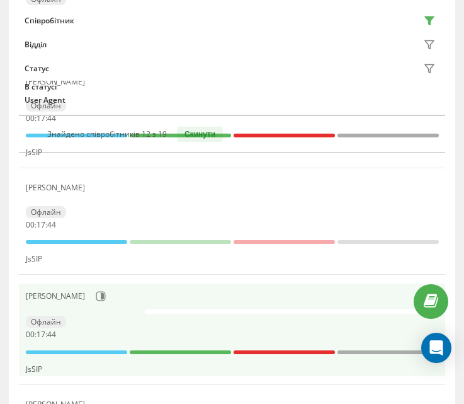
scroll to position [378, 0]
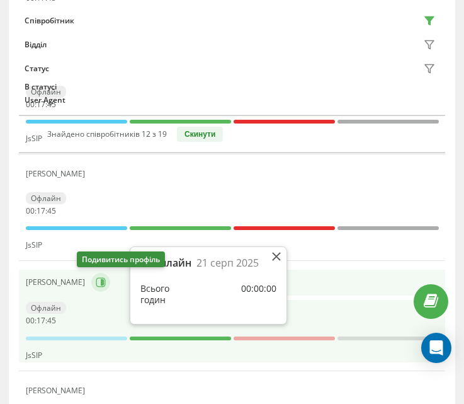
click at [96, 279] on icon at bounding box center [100, 282] width 9 height 9
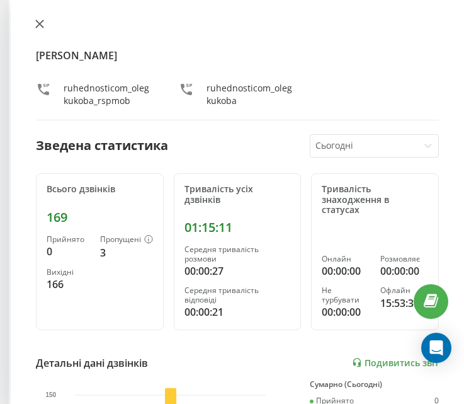
click at [37, 26] on icon at bounding box center [40, 24] width 8 height 8
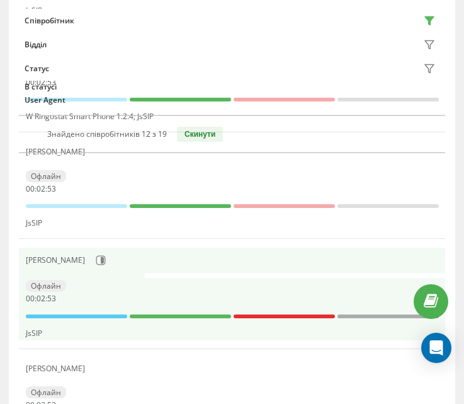
scroll to position [945, 0]
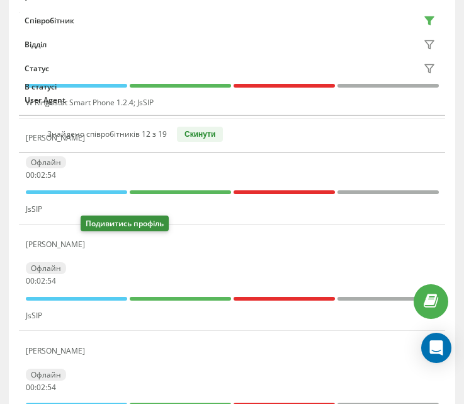
click at [94, 243] on icon at bounding box center [99, 244] width 10 height 10
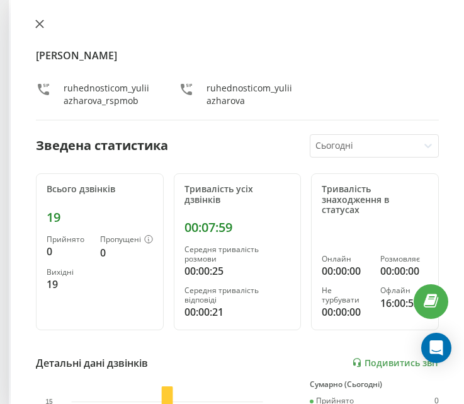
click at [40, 25] on icon at bounding box center [40, 24] width 8 height 8
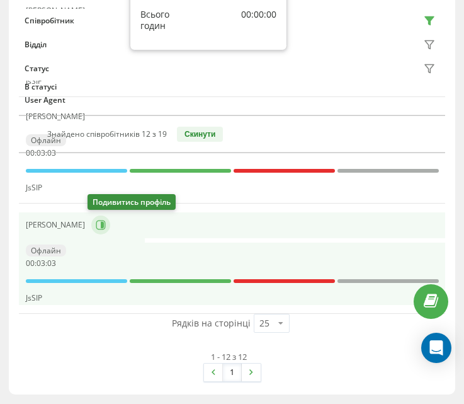
click at [101, 226] on icon at bounding box center [102, 225] width 3 height 6
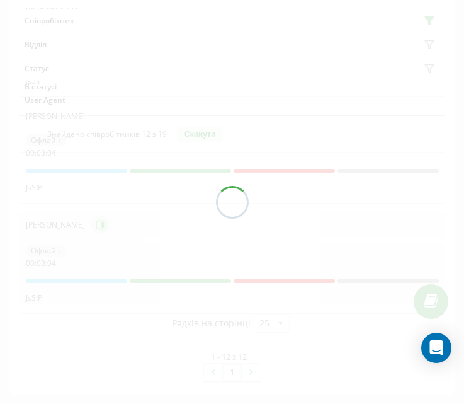
scroll to position [1281, 0]
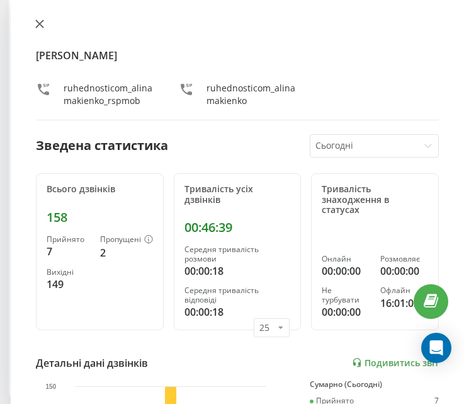
click at [34, 26] on button at bounding box center [40, 25] width 16 height 12
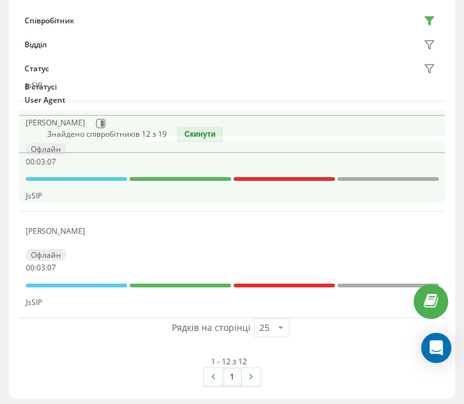
scroll to position [1218, 0]
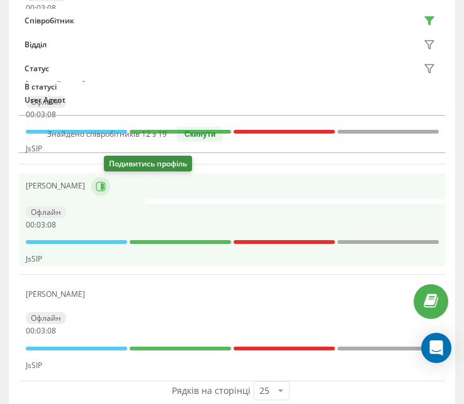
click at [104, 187] on icon at bounding box center [102, 186] width 3 height 6
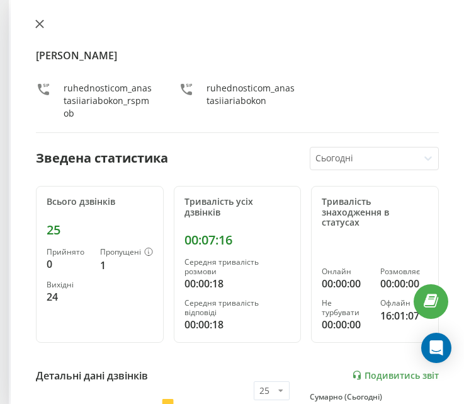
click at [37, 27] on icon at bounding box center [40, 24] width 8 height 8
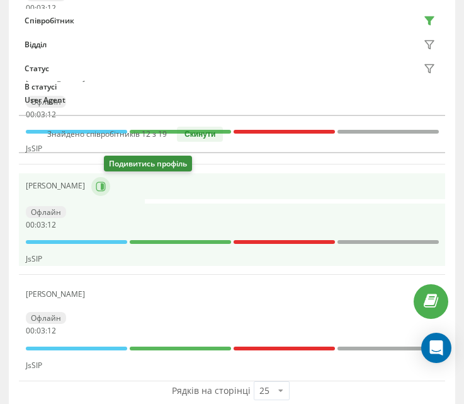
click at [110, 192] on button at bounding box center [100, 186] width 19 height 19
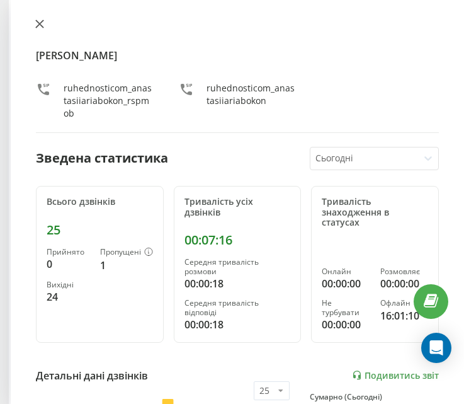
click at [40, 23] on icon at bounding box center [39, 24] width 9 height 9
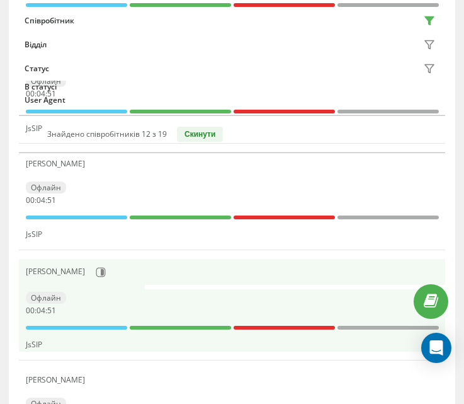
scroll to position [1092, 0]
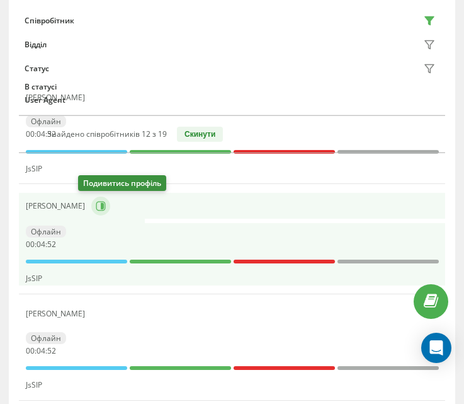
click at [101, 208] on icon at bounding box center [102, 206] width 3 height 6
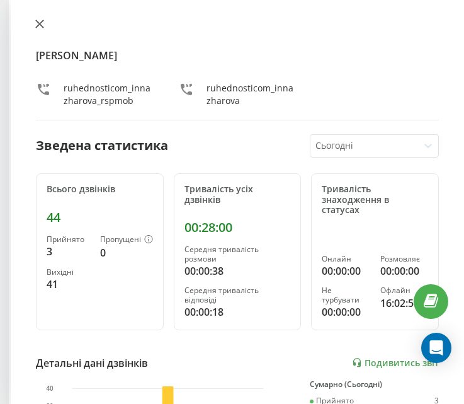
click at [43, 29] on button at bounding box center [40, 25] width 16 height 12
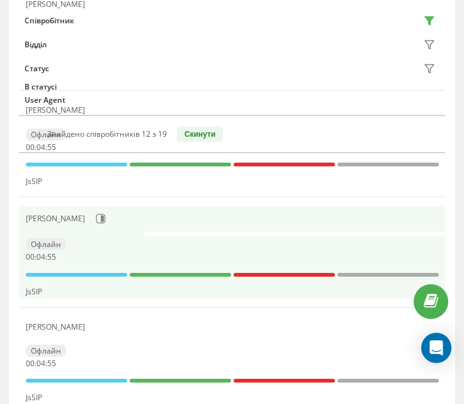
scroll to position [966, 0]
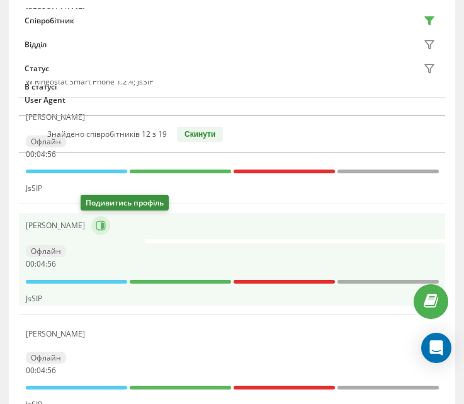
click at [96, 221] on icon at bounding box center [100, 225] width 9 height 9
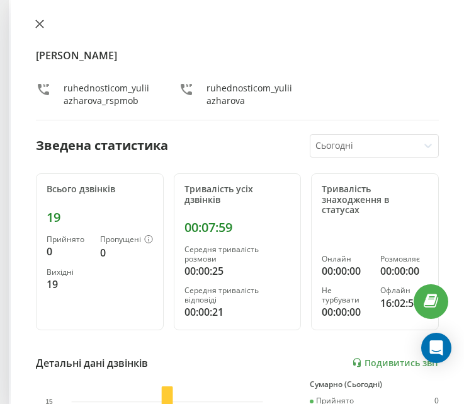
click at [39, 21] on icon at bounding box center [39, 24] width 9 height 9
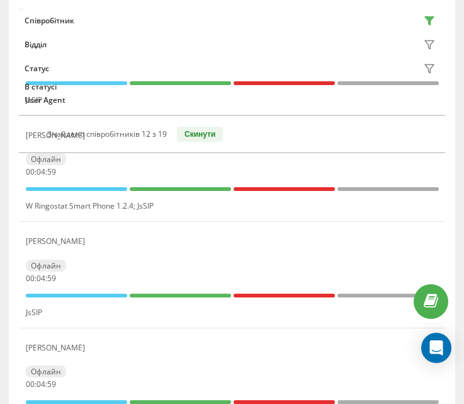
scroll to position [840, 0]
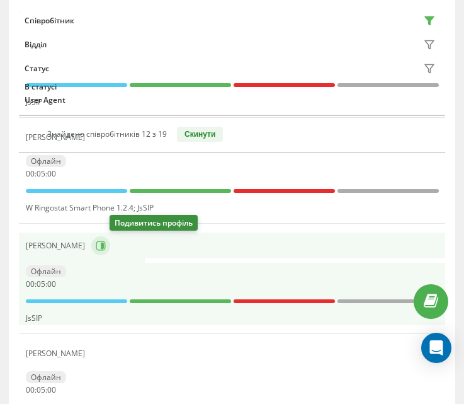
click at [110, 252] on button at bounding box center [100, 245] width 19 height 19
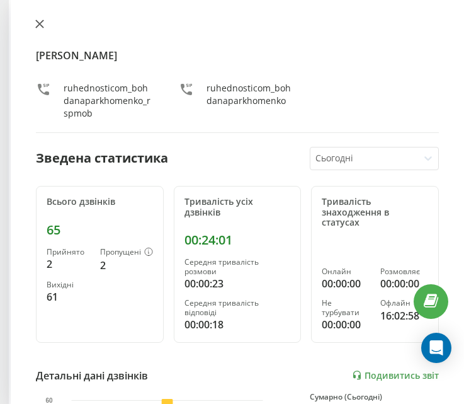
click at [41, 26] on icon at bounding box center [39, 24] width 9 height 9
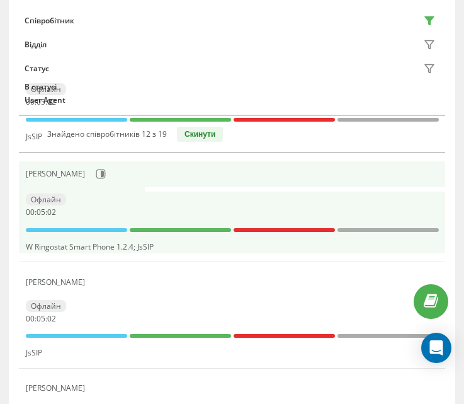
scroll to position [777, 0]
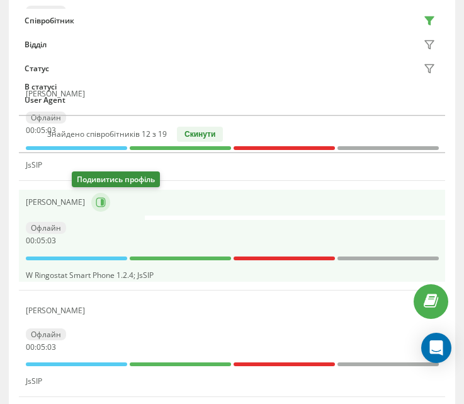
click at [96, 203] on icon at bounding box center [100, 202] width 9 height 9
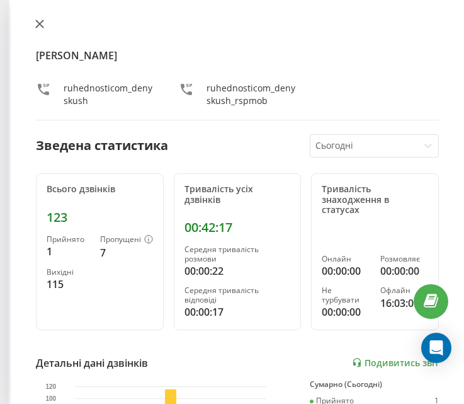
click at [38, 23] on icon at bounding box center [39, 24] width 9 height 9
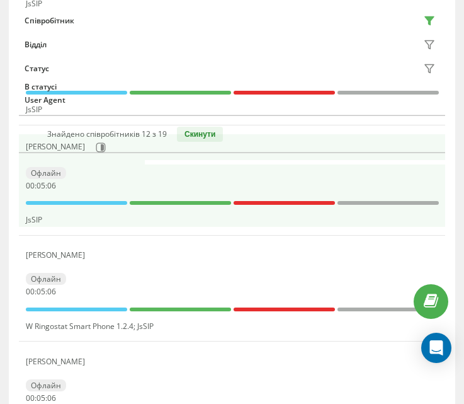
scroll to position [651, 0]
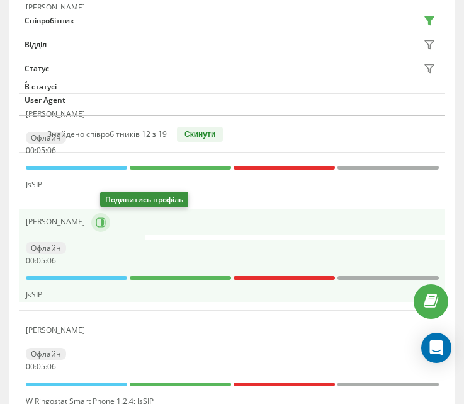
click at [110, 222] on button at bounding box center [100, 222] width 19 height 19
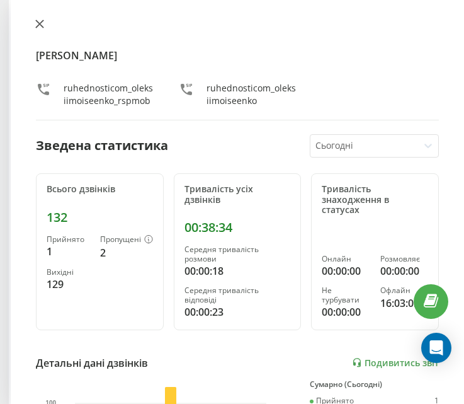
click at [39, 25] on icon at bounding box center [40, 24] width 8 height 8
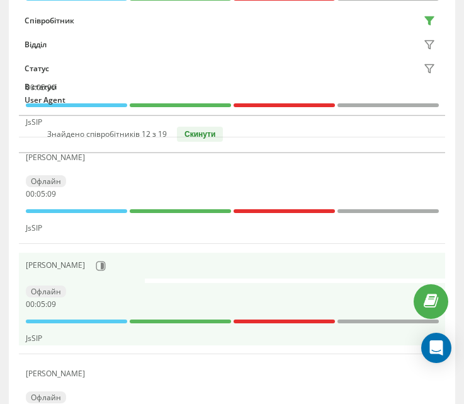
scroll to position [588, 0]
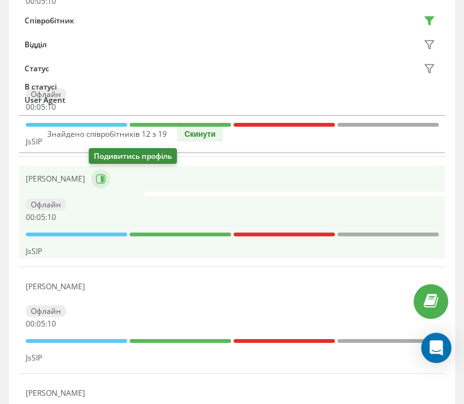
click at [96, 178] on icon at bounding box center [101, 179] width 10 height 10
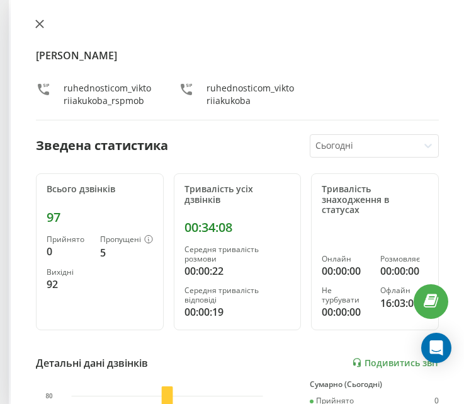
click at [42, 30] on button at bounding box center [40, 25] width 16 height 12
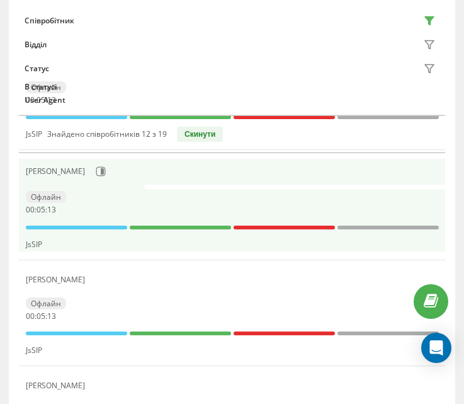
scroll to position [462, 0]
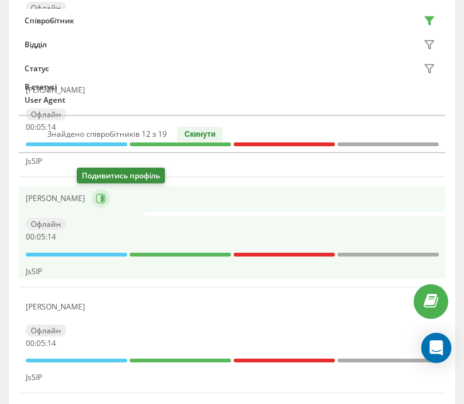
click at [101, 200] on icon at bounding box center [102, 198] width 3 height 6
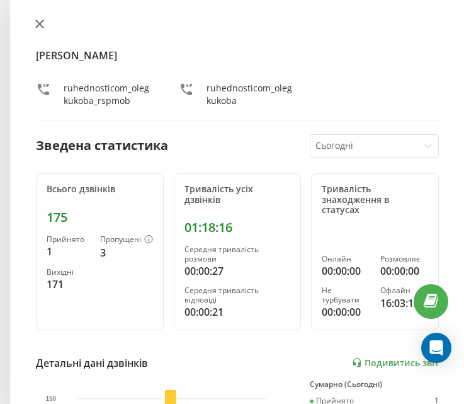
click at [43, 25] on icon at bounding box center [39, 24] width 9 height 9
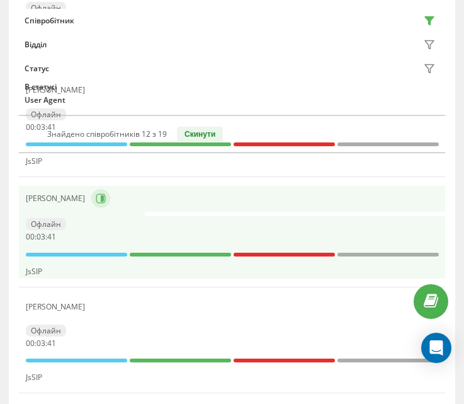
click at [91, 206] on button at bounding box center [100, 198] width 19 height 19
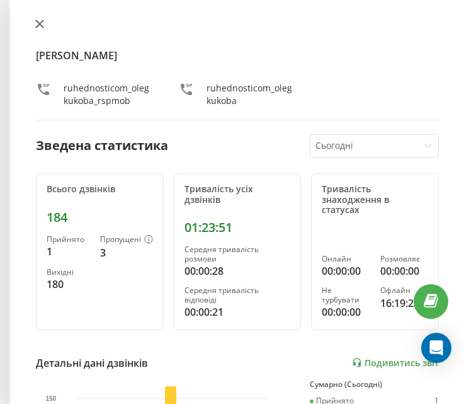
click at [38, 25] on icon at bounding box center [40, 24] width 8 height 8
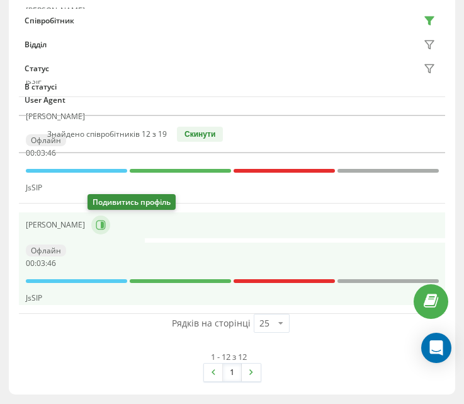
click at [101, 225] on icon at bounding box center [100, 225] width 9 height 9
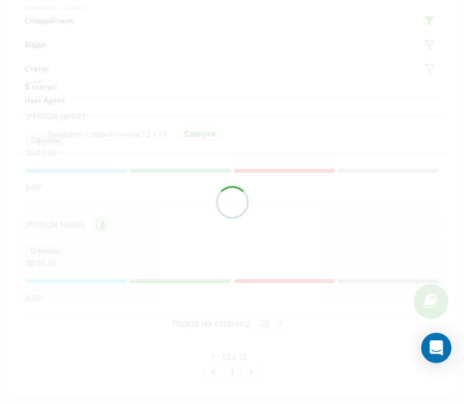
scroll to position [1281, 0]
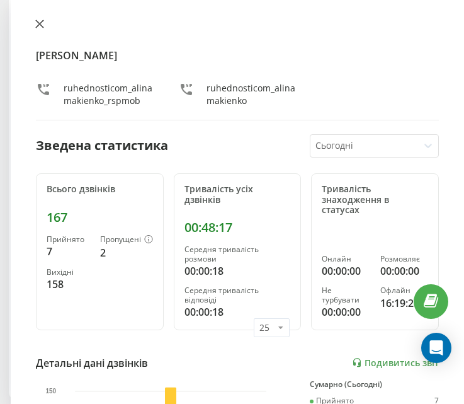
click at [42, 27] on icon at bounding box center [39, 24] width 9 height 9
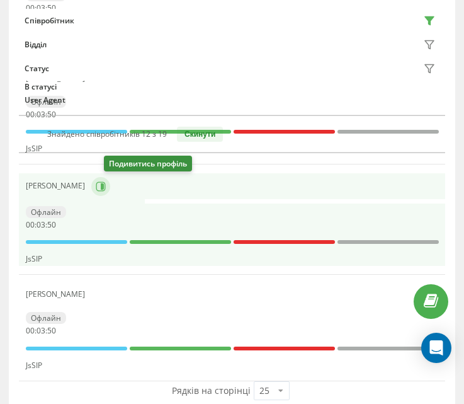
click at [110, 193] on button at bounding box center [100, 186] width 19 height 19
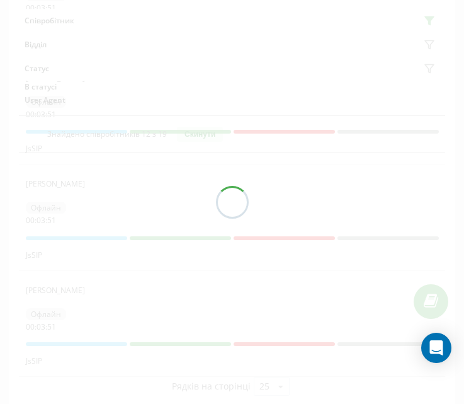
scroll to position [1092, 0]
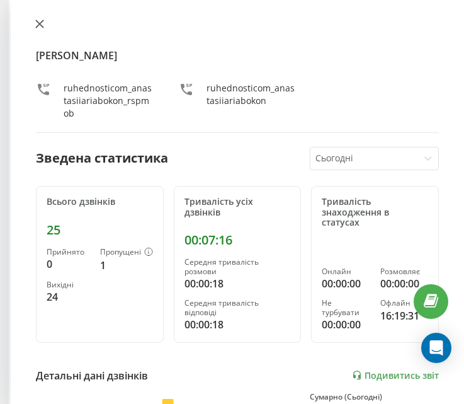
click at [42, 25] on icon at bounding box center [39, 24] width 9 height 9
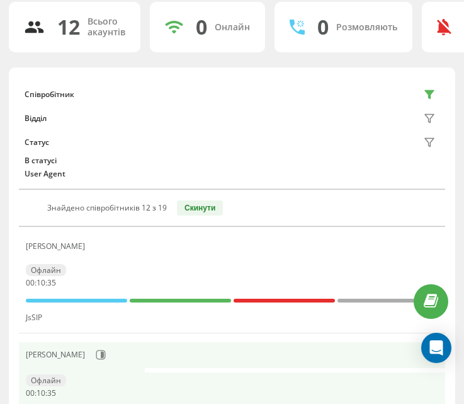
scroll to position [21, 0]
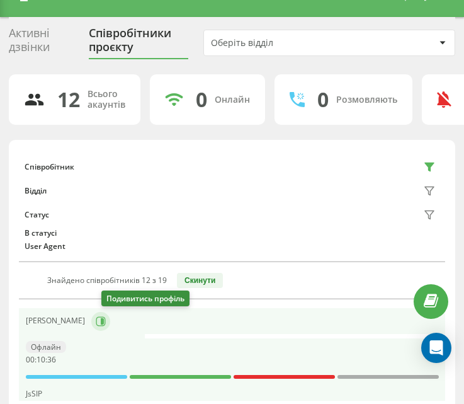
click at [104, 320] on icon at bounding box center [102, 321] width 3 height 6
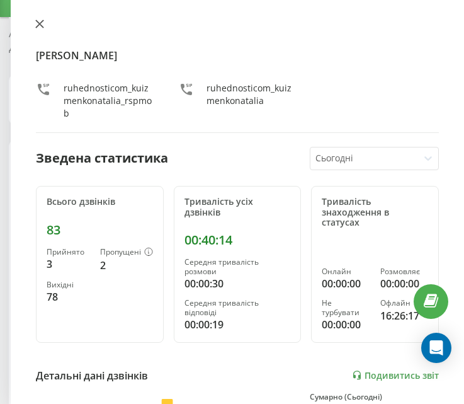
click at [40, 26] on icon at bounding box center [39, 24] width 9 height 9
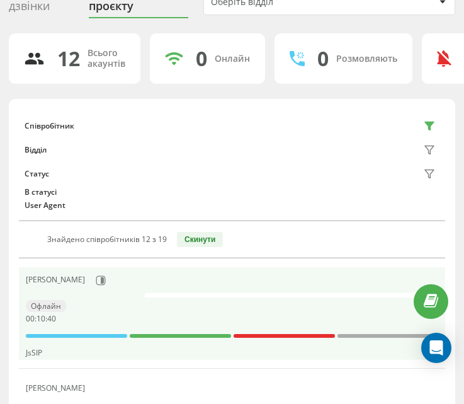
scroll to position [84, 0]
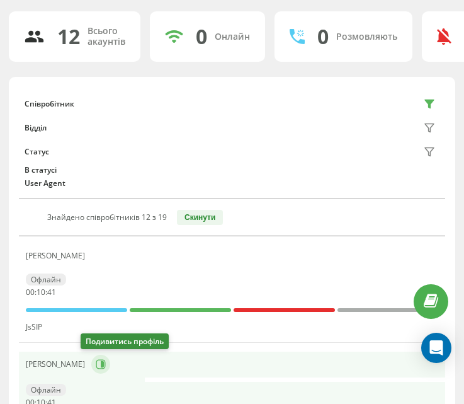
click at [101, 363] on icon at bounding box center [102, 364] width 3 height 6
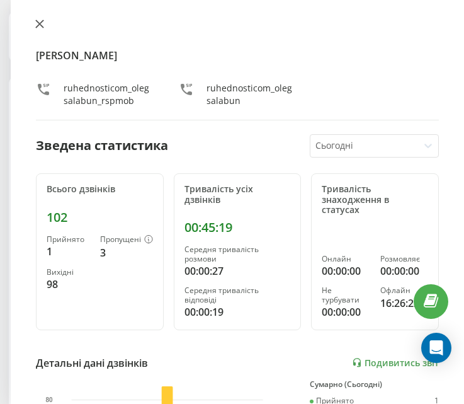
click at [43, 26] on icon at bounding box center [39, 24] width 9 height 9
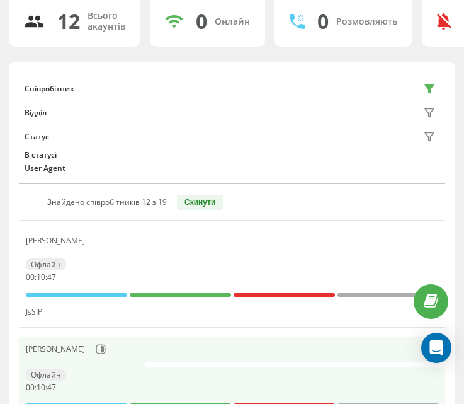
scroll to position [210, 0]
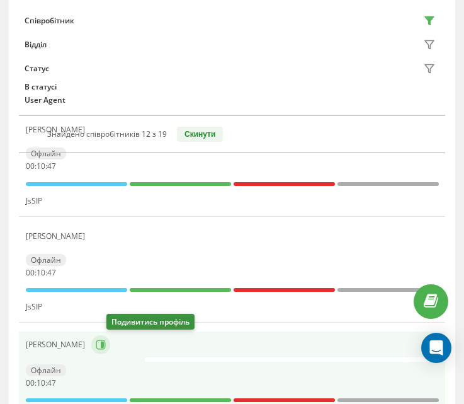
click at [106, 340] on icon at bounding box center [101, 345] width 10 height 10
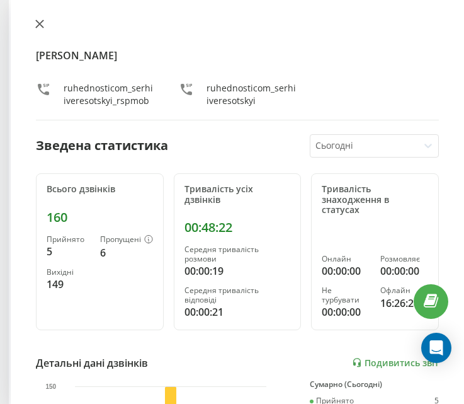
click at [42, 25] on icon at bounding box center [39, 24] width 9 height 9
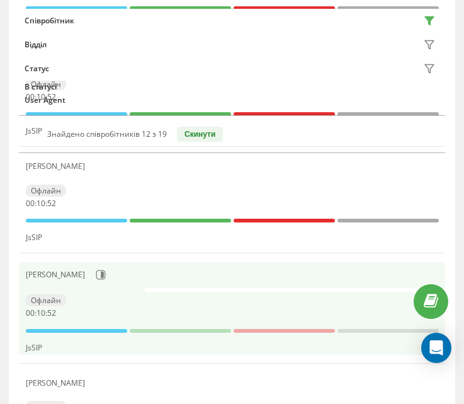
scroll to position [399, 0]
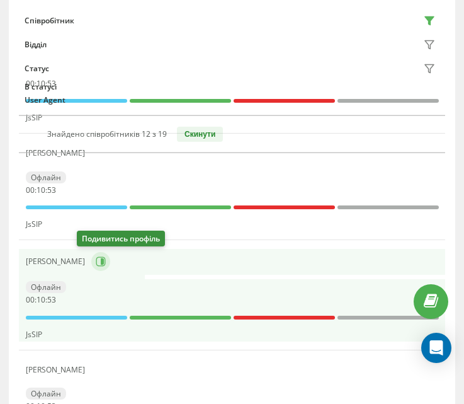
click at [91, 253] on button at bounding box center [100, 261] width 19 height 19
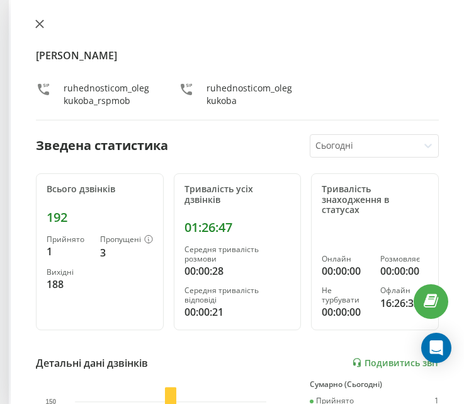
click at [43, 28] on button at bounding box center [40, 25] width 16 height 12
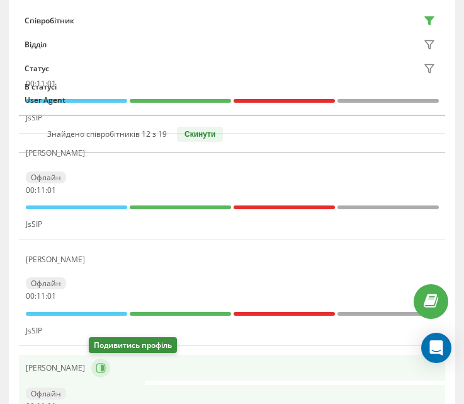
click at [106, 365] on button at bounding box center [100, 368] width 19 height 19
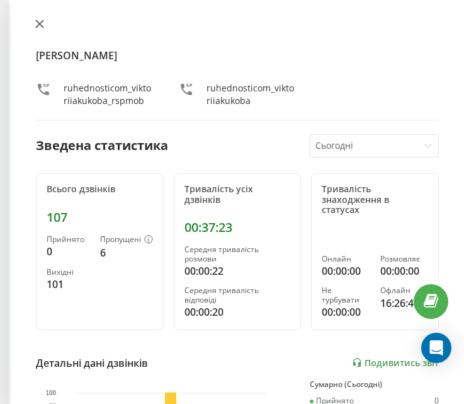
click at [37, 25] on icon at bounding box center [39, 24] width 9 height 9
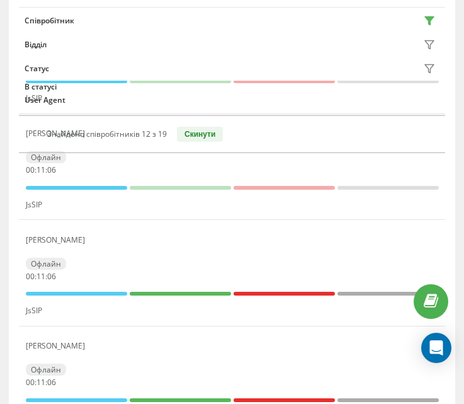
scroll to position [462, 0]
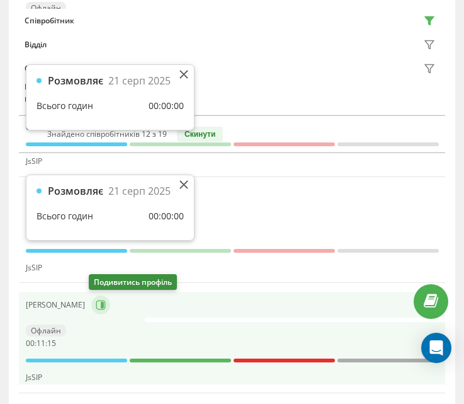
click at [104, 308] on button at bounding box center [100, 305] width 19 height 19
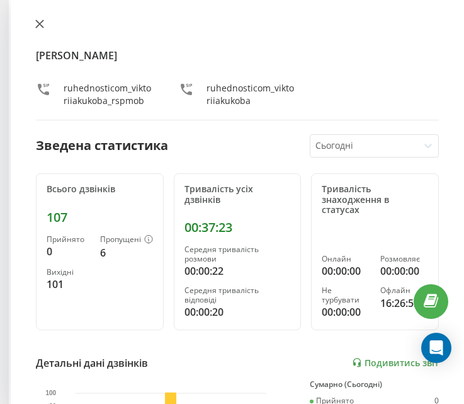
click at [37, 21] on icon at bounding box center [40, 24] width 8 height 8
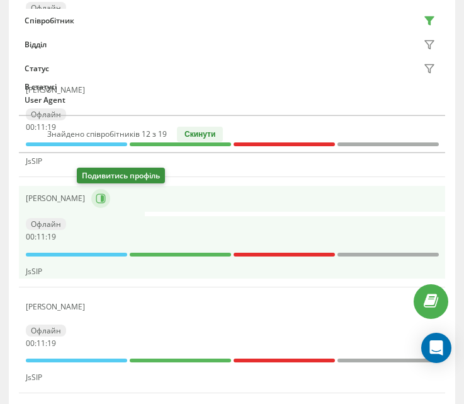
click at [93, 198] on button at bounding box center [100, 198] width 19 height 19
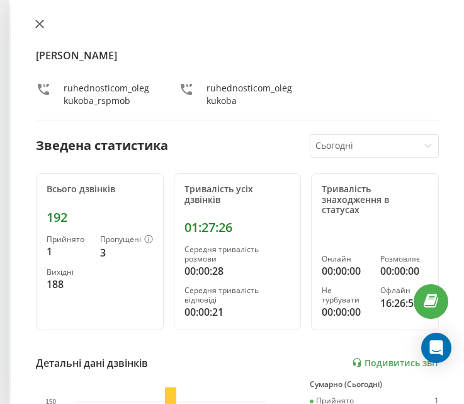
click at [41, 24] on icon at bounding box center [39, 24] width 9 height 9
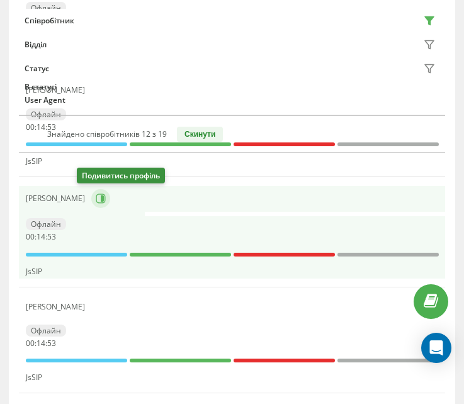
click at [96, 198] on icon at bounding box center [100, 198] width 9 height 9
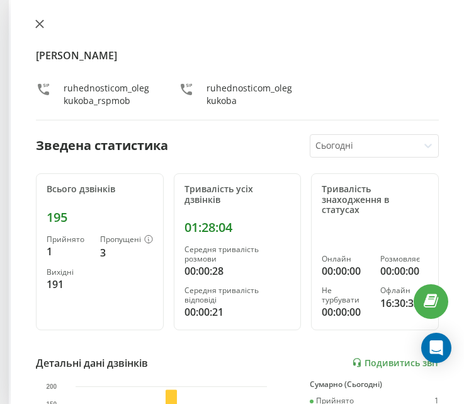
click at [40, 28] on button at bounding box center [40, 25] width 16 height 12
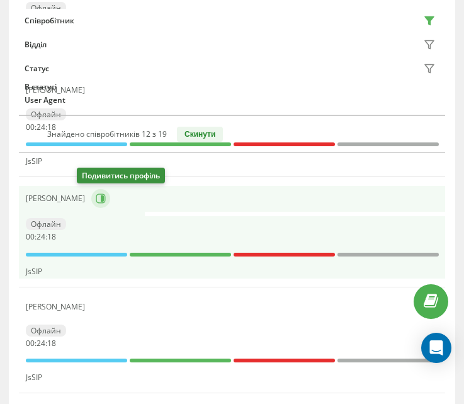
click at [96, 200] on icon at bounding box center [101, 198] width 10 height 10
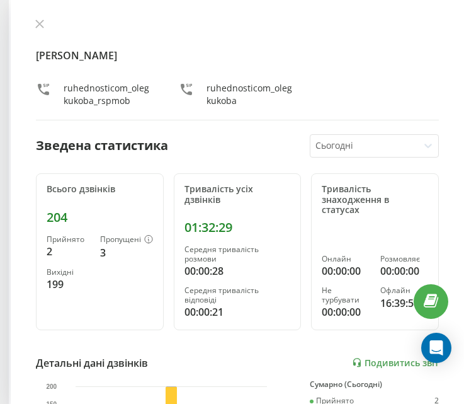
click at [31, 30] on div "[PERSON_NAME] ruhednosticom_olegkukoba_rspmob ruhednosticom_olegkukoba Зведена …" at bounding box center [238, 202] width 454 height 404
click at [39, 30] on button at bounding box center [40, 25] width 16 height 12
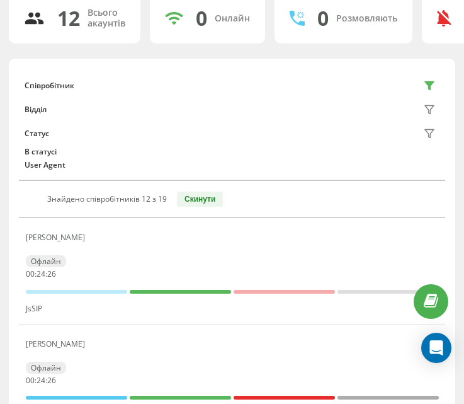
scroll to position [126, 0]
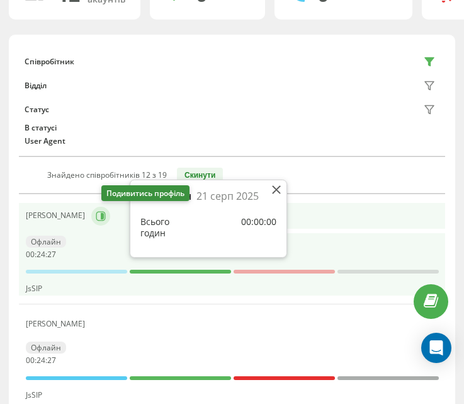
click at [106, 219] on icon at bounding box center [101, 216] width 10 height 10
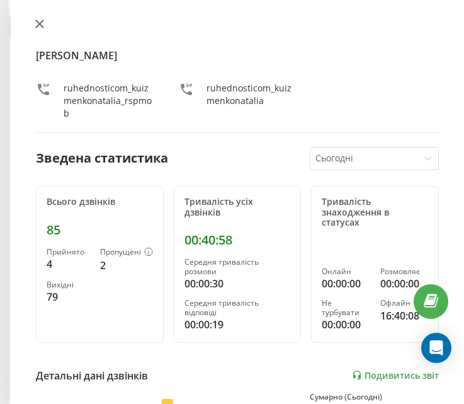
click at [43, 24] on icon at bounding box center [39, 24] width 9 height 9
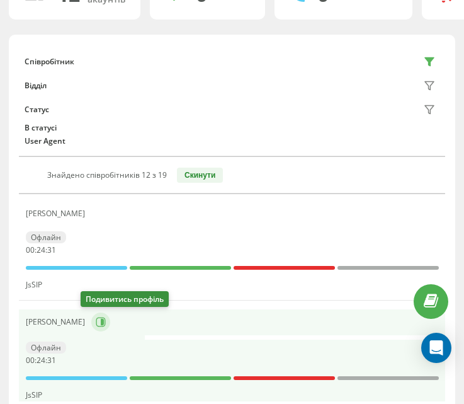
click at [92, 328] on button at bounding box center [100, 322] width 19 height 19
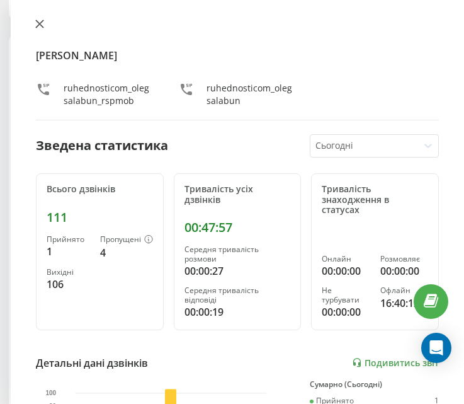
click at [38, 30] on button at bounding box center [40, 25] width 16 height 12
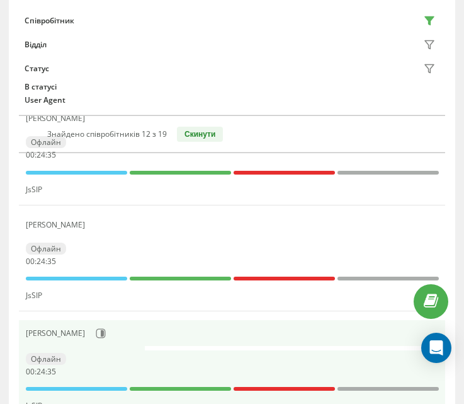
scroll to position [252, 0]
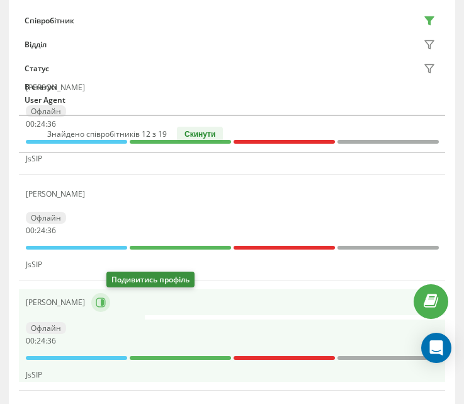
click at [105, 306] on icon at bounding box center [100, 301] width 9 height 9
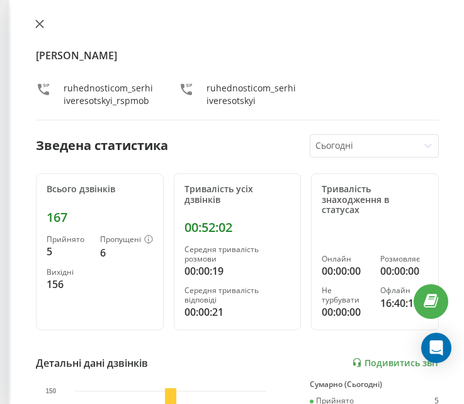
click at [35, 21] on icon at bounding box center [39, 24] width 9 height 9
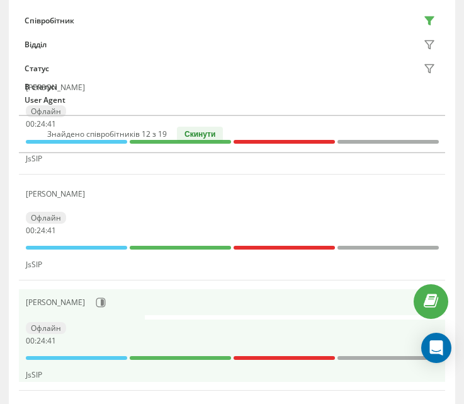
scroll to position [315, 0]
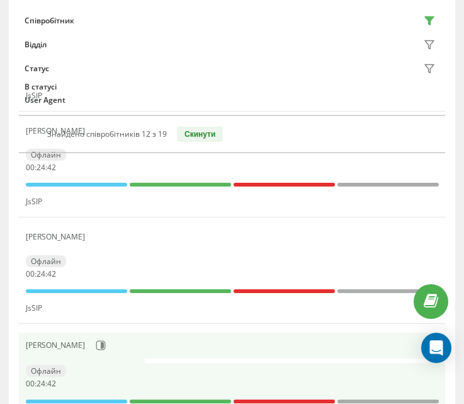
click at [95, 351] on div "[PERSON_NAME]" at bounding box center [232, 345] width 413 height 21
click at [96, 350] on icon at bounding box center [101, 345] width 10 height 10
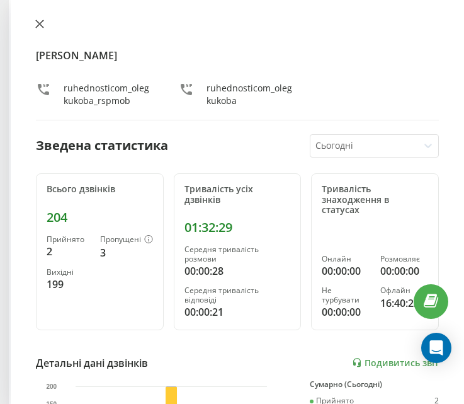
click at [40, 28] on button at bounding box center [40, 25] width 16 height 12
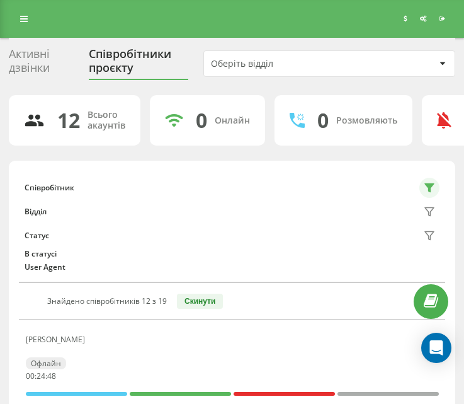
click at [428, 192] on icon at bounding box center [430, 188] width 10 height 10
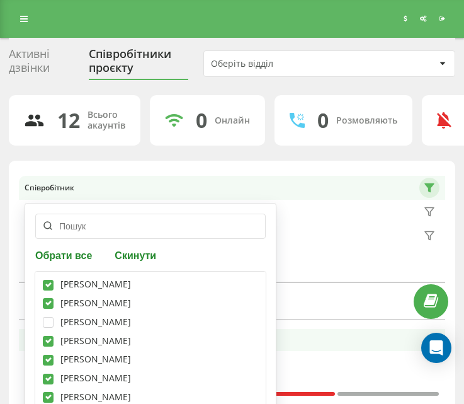
scroll to position [210, 0]
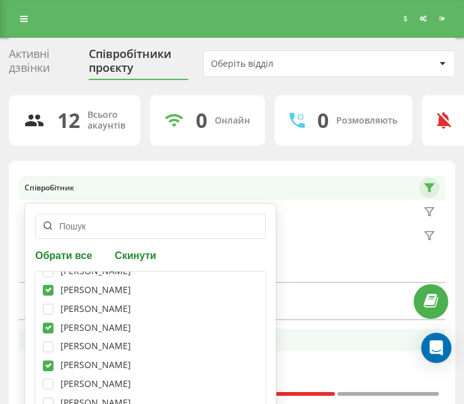
click at [144, 258] on button "Скинути" at bounding box center [135, 255] width 49 height 12
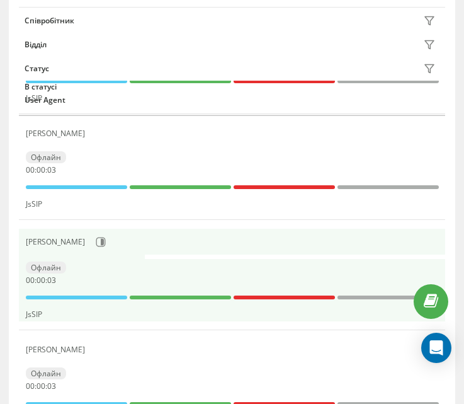
scroll to position [1951, 0]
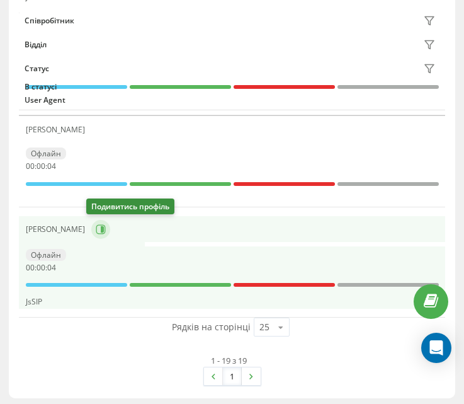
click at [101, 228] on icon at bounding box center [102, 229] width 3 height 6
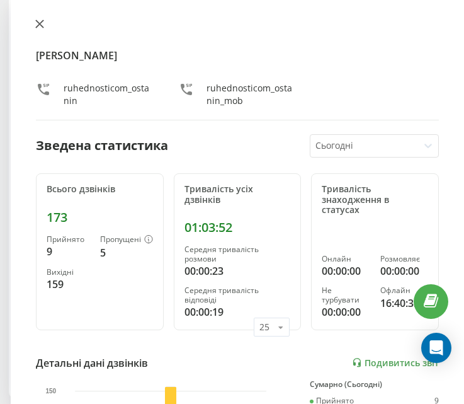
click at [38, 25] on icon at bounding box center [39, 24] width 9 height 9
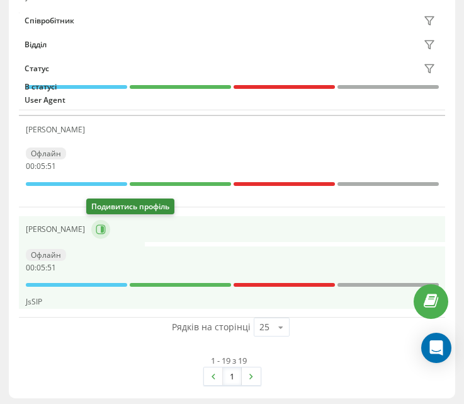
click at [96, 226] on icon at bounding box center [101, 229] width 10 height 10
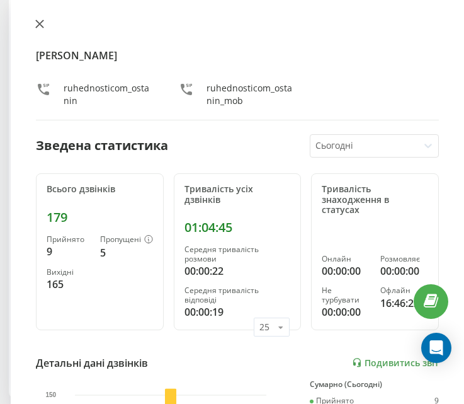
click at [45, 24] on button at bounding box center [40, 25] width 16 height 12
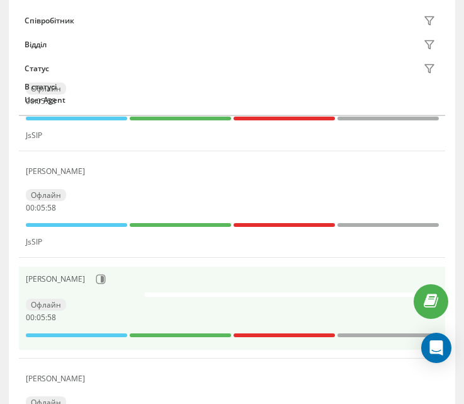
scroll to position [1699, 0]
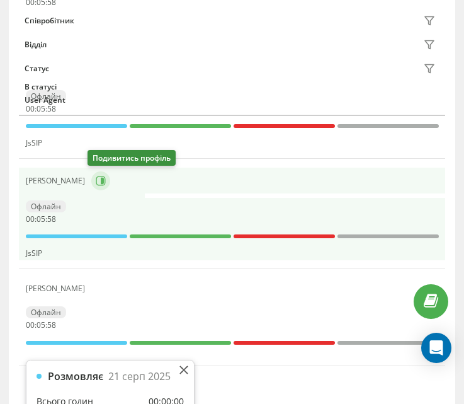
click at [101, 183] on icon at bounding box center [102, 181] width 3 height 6
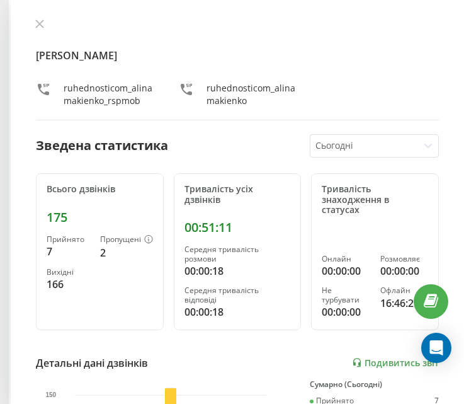
click at [36, 16] on div "[PERSON_NAME] ruhednosticom_alinamakienko_rspmob ruhednosticom_alinamakienko Зв…" at bounding box center [238, 202] width 454 height 404
click at [38, 26] on icon at bounding box center [39, 24] width 9 height 9
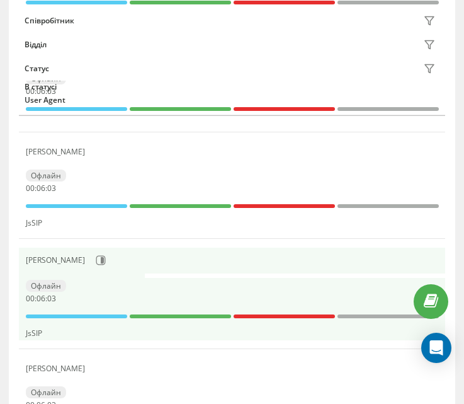
scroll to position [1510, 0]
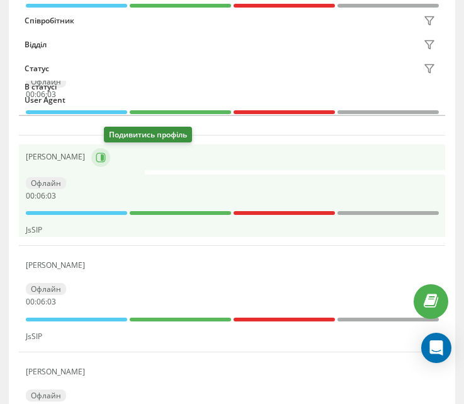
click at [110, 164] on button at bounding box center [100, 157] width 19 height 19
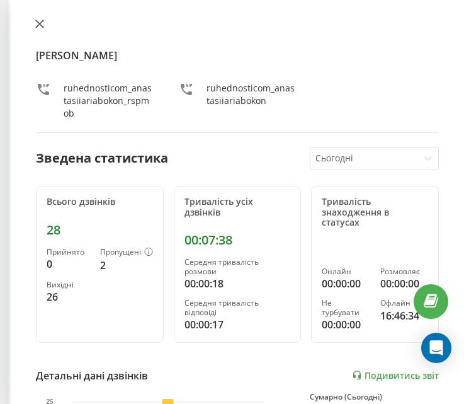
click at [34, 23] on button at bounding box center [40, 25] width 16 height 12
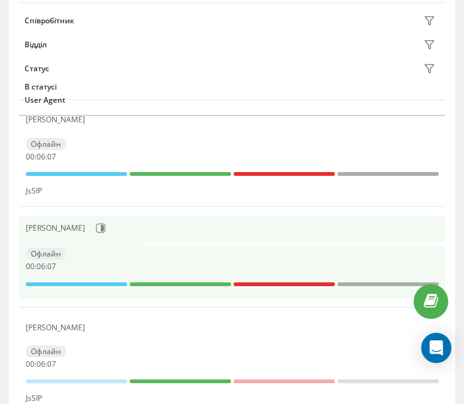
scroll to position [1321, 0]
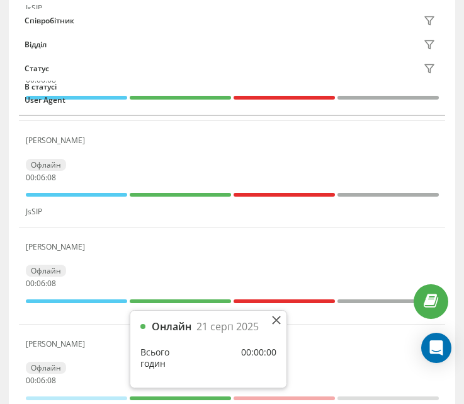
click at [94, 144] on icon at bounding box center [98, 140] width 9 height 9
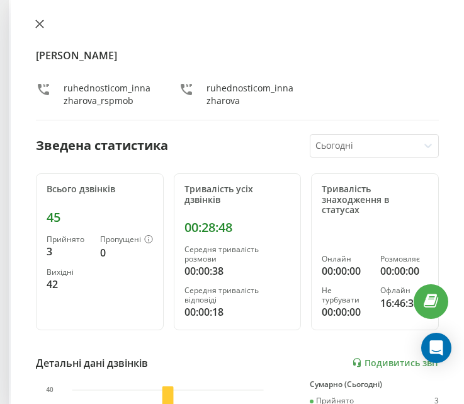
click at [41, 23] on icon at bounding box center [40, 24] width 8 height 8
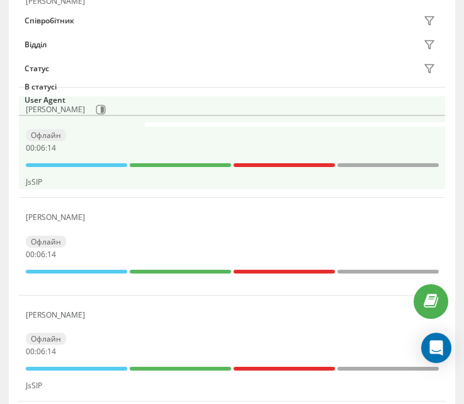
scroll to position [1132, 0]
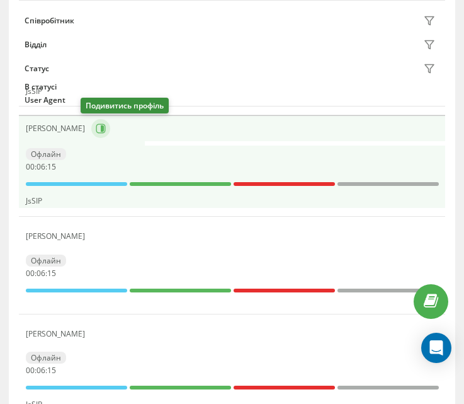
click at [96, 133] on icon at bounding box center [100, 128] width 9 height 9
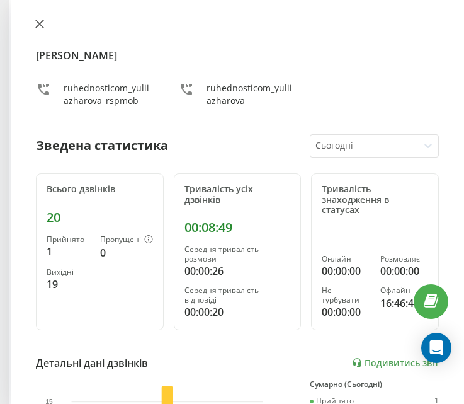
click at [34, 24] on button at bounding box center [40, 25] width 16 height 12
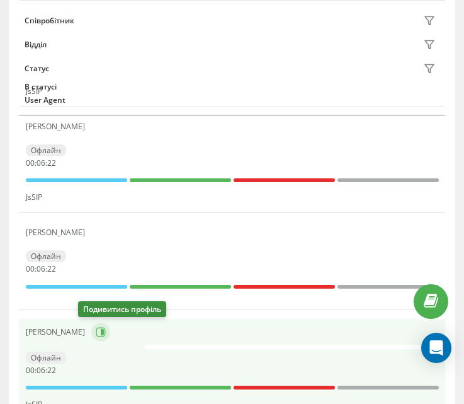
click at [96, 330] on icon at bounding box center [101, 332] width 10 height 10
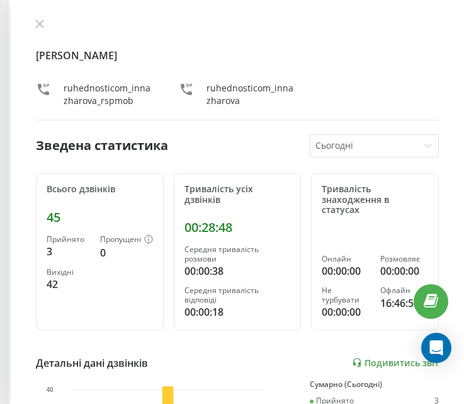
scroll to position [1069, 0]
click at [44, 25] on button at bounding box center [40, 25] width 16 height 12
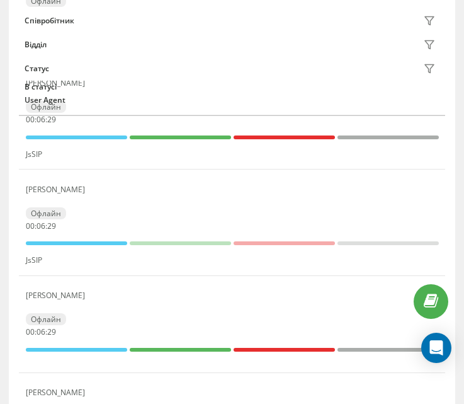
scroll to position [943, 0]
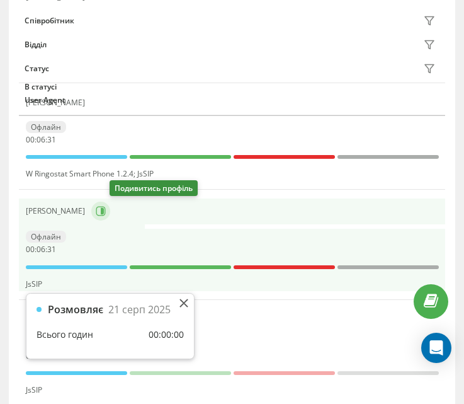
click at [110, 205] on button at bounding box center [100, 211] width 19 height 19
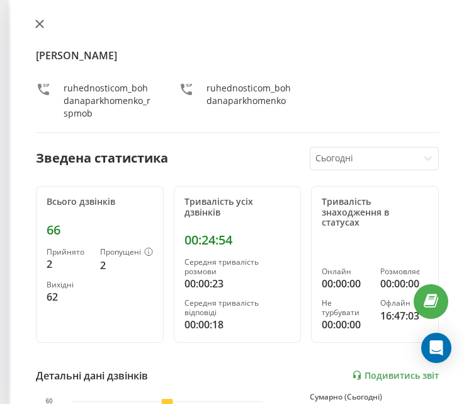
click at [38, 25] on icon at bounding box center [40, 24] width 8 height 8
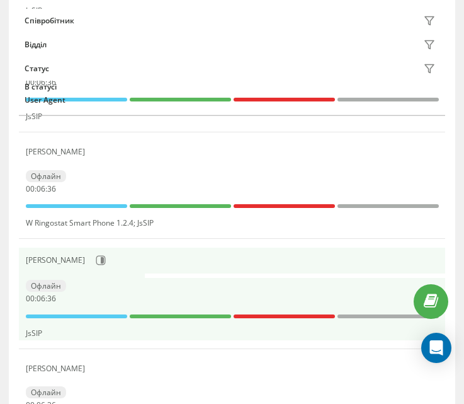
scroll to position [880, 0]
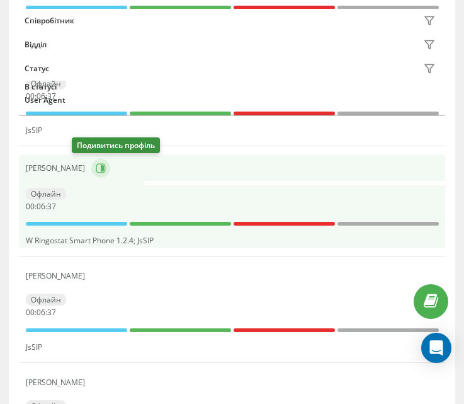
click at [96, 170] on icon at bounding box center [101, 168] width 10 height 10
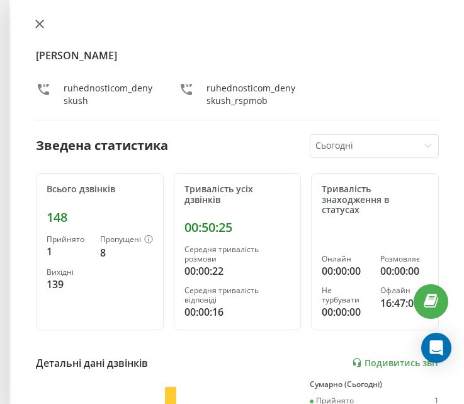
click at [35, 30] on button at bounding box center [40, 25] width 16 height 12
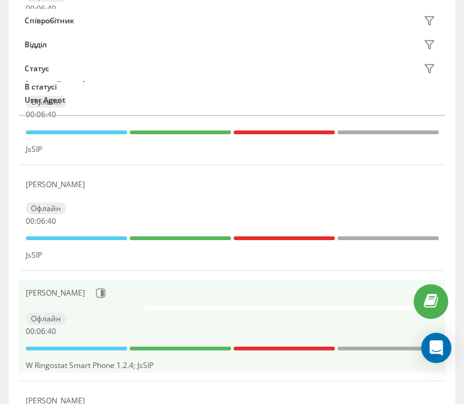
scroll to position [754, 0]
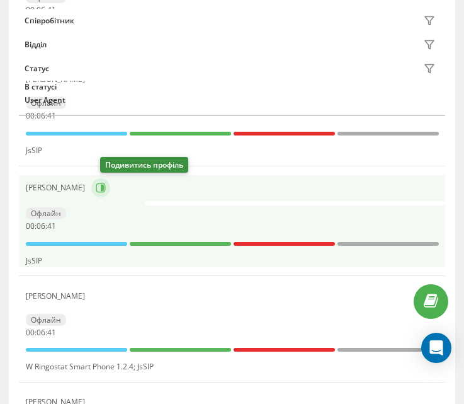
click at [106, 187] on icon at bounding box center [101, 188] width 10 height 10
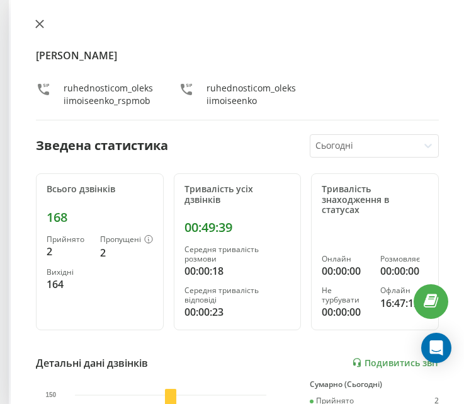
click at [43, 26] on icon at bounding box center [39, 24] width 9 height 9
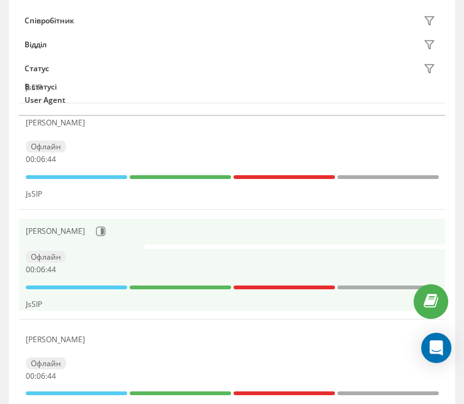
scroll to position [691, 0]
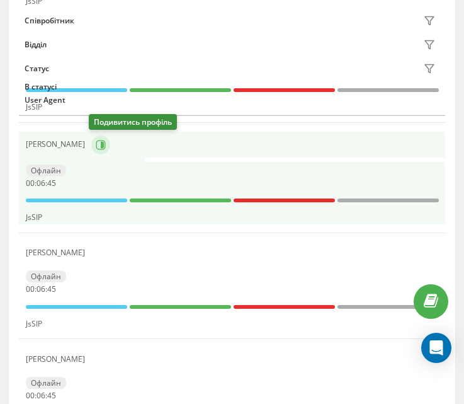
click at [101, 142] on icon at bounding box center [102, 144] width 3 height 6
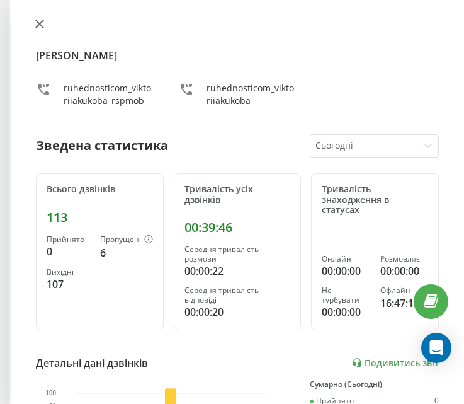
click at [38, 21] on icon at bounding box center [39, 24] width 9 height 9
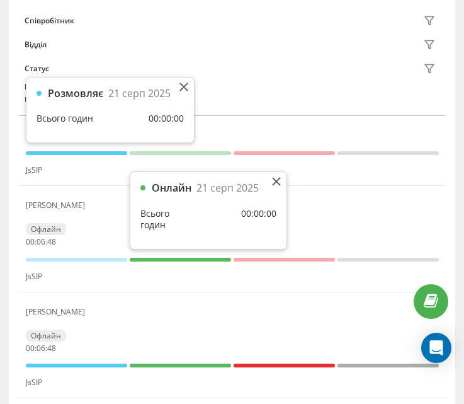
scroll to position [565, 0]
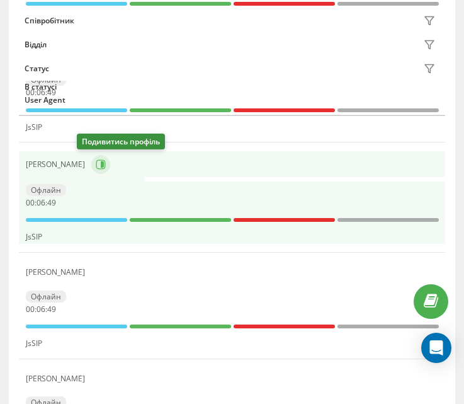
click at [96, 164] on icon at bounding box center [101, 164] width 10 height 10
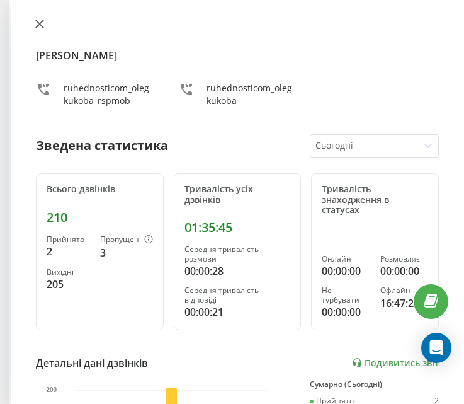
click at [38, 25] on icon at bounding box center [39, 24] width 9 height 9
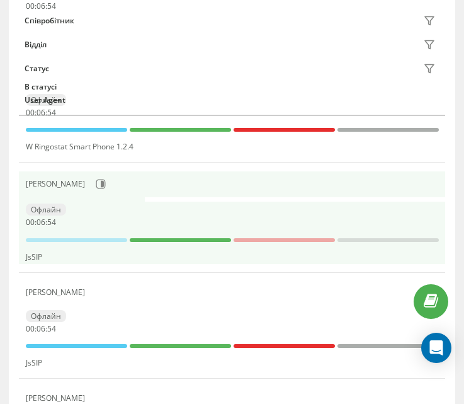
scroll to position [313, 0]
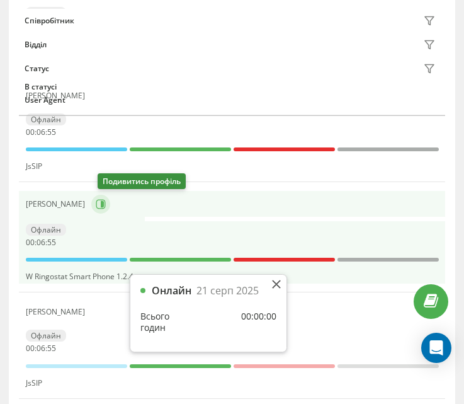
click at [104, 201] on icon at bounding box center [102, 204] width 3 height 6
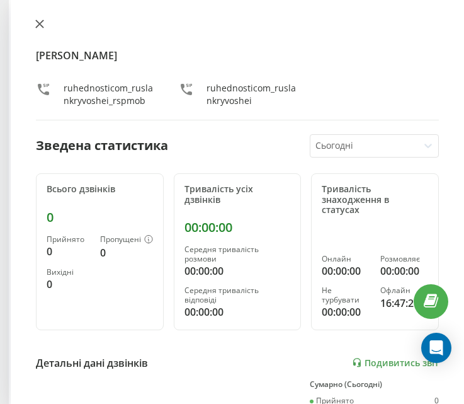
click at [37, 22] on icon at bounding box center [39, 24] width 9 height 9
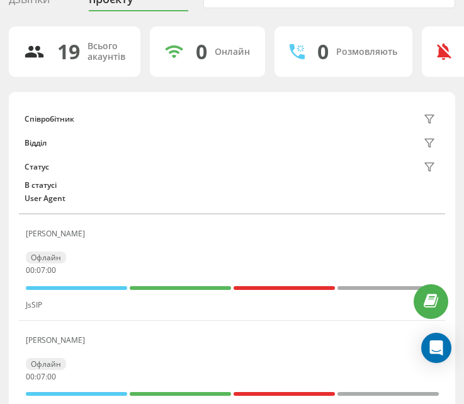
scroll to position [61, 0]
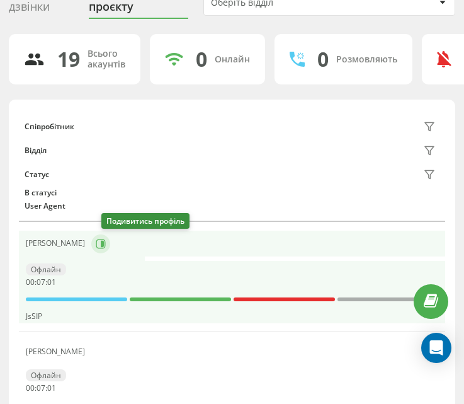
click at [104, 245] on icon at bounding box center [102, 243] width 3 height 6
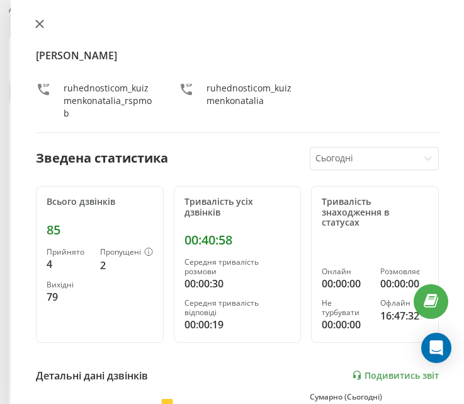
click at [39, 23] on icon at bounding box center [40, 24] width 8 height 8
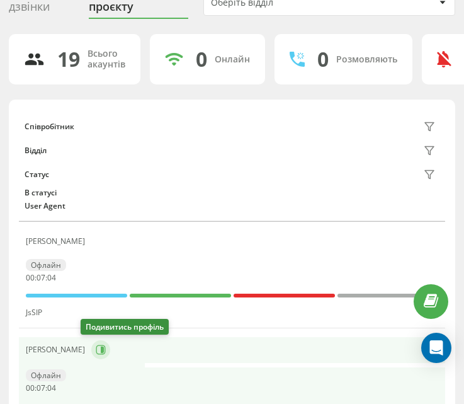
click at [96, 348] on icon at bounding box center [101, 350] width 10 height 10
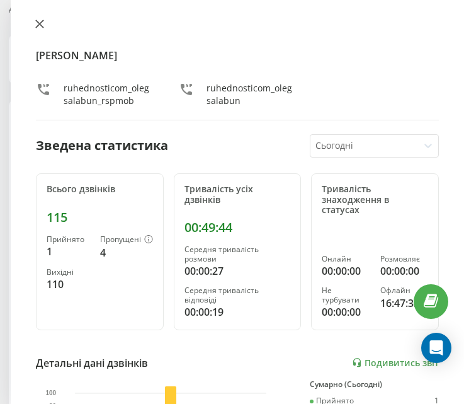
click at [42, 23] on icon at bounding box center [40, 24] width 8 height 8
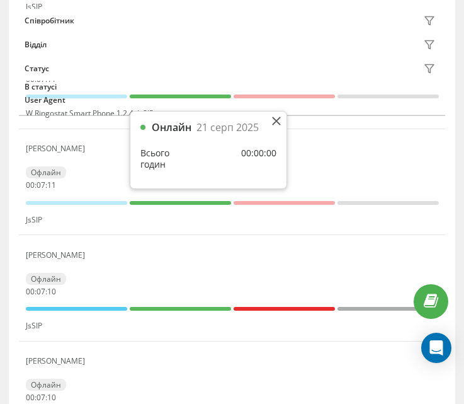
scroll to position [1069, 0]
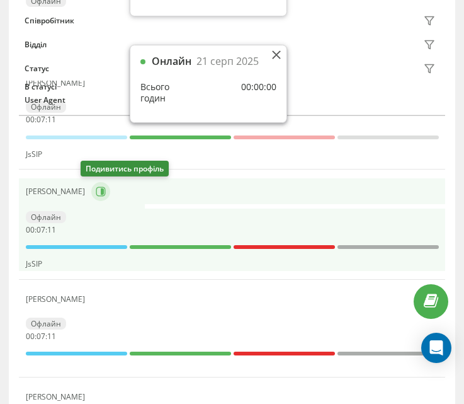
click at [91, 185] on button at bounding box center [100, 191] width 19 height 19
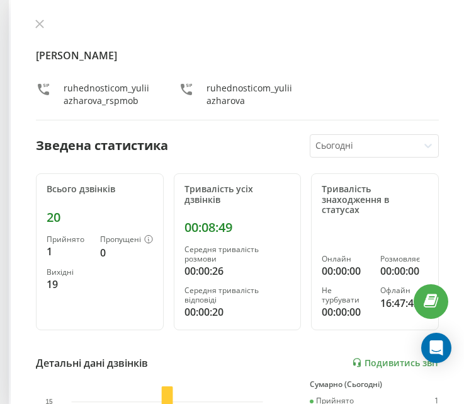
click at [37, 18] on div "[PERSON_NAME] ruhednosticom_yuliiazharova_rspmob ruhednosticom_yuliiazharova Зв…" at bounding box center [238, 202] width 454 height 404
click at [37, 23] on icon at bounding box center [39, 24] width 9 height 9
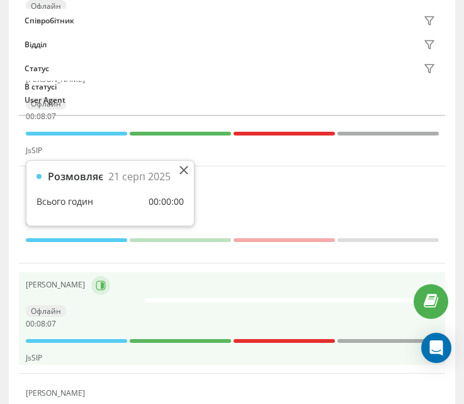
scroll to position [1379, 0]
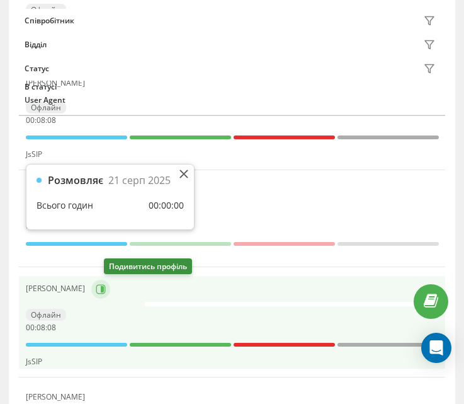
click at [105, 292] on icon at bounding box center [100, 288] width 9 height 9
